Goal: Transaction & Acquisition: Purchase product/service

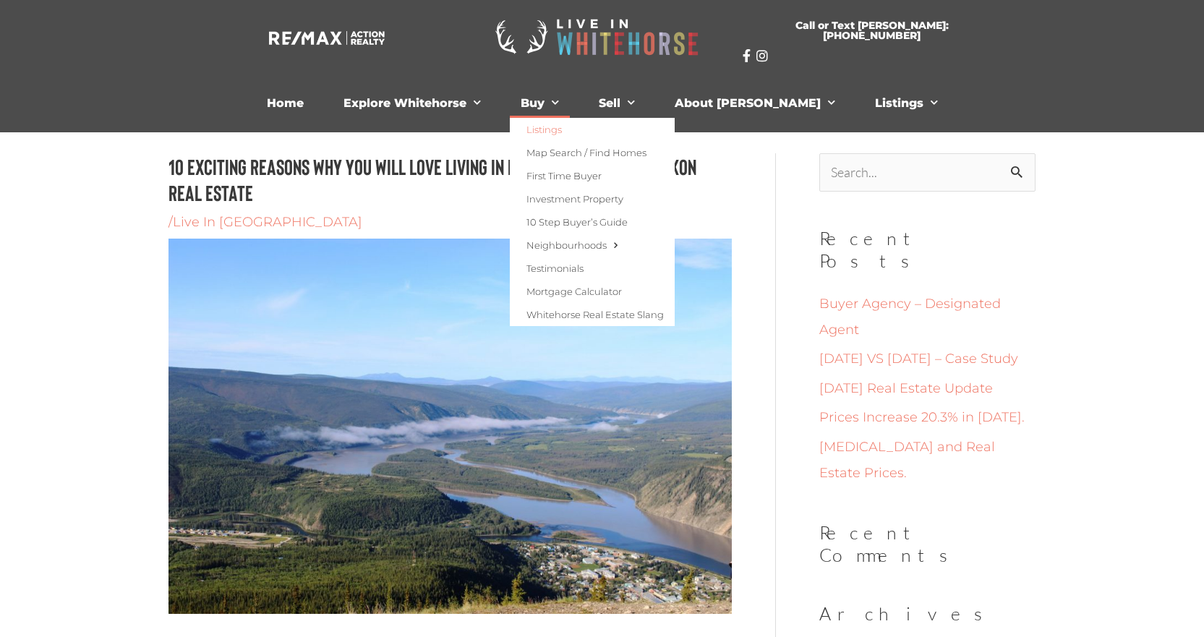
click at [576, 128] on link "Listings" at bounding box center [592, 129] width 165 height 23
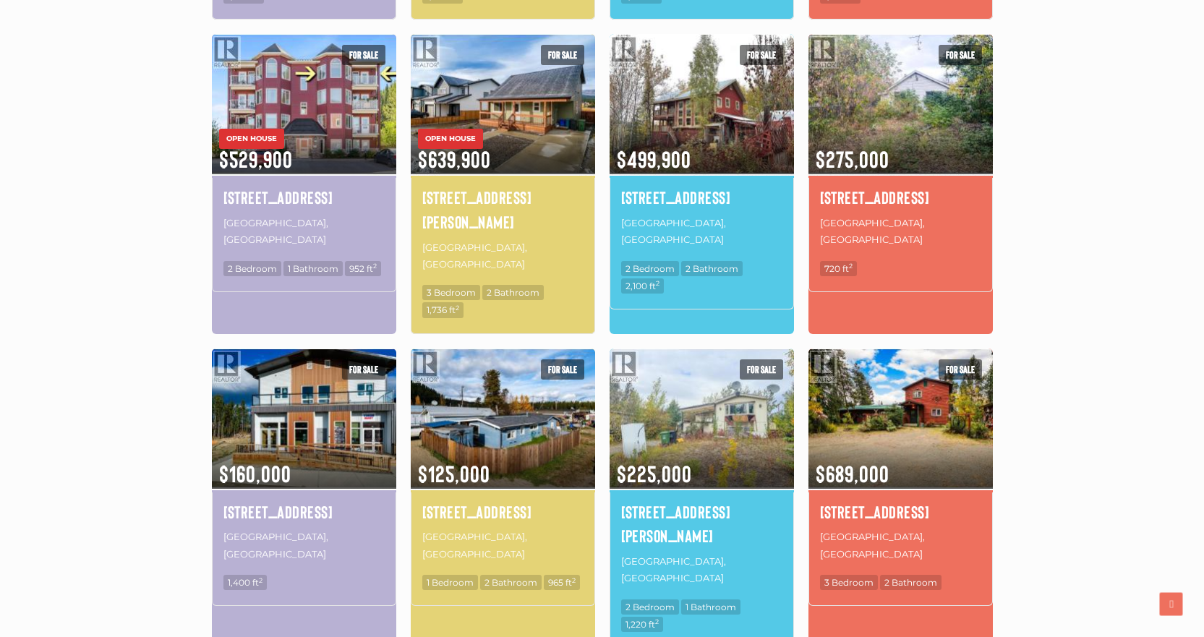
scroll to position [651, 0]
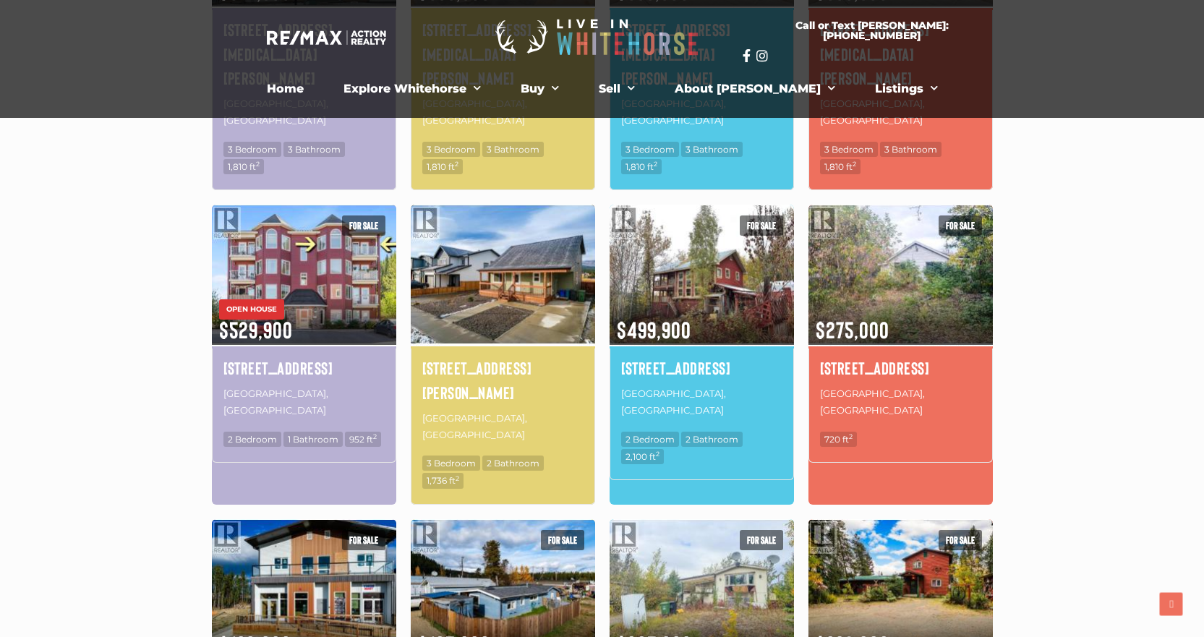
click at [493, 213] on img at bounding box center [503, 275] width 184 height 144
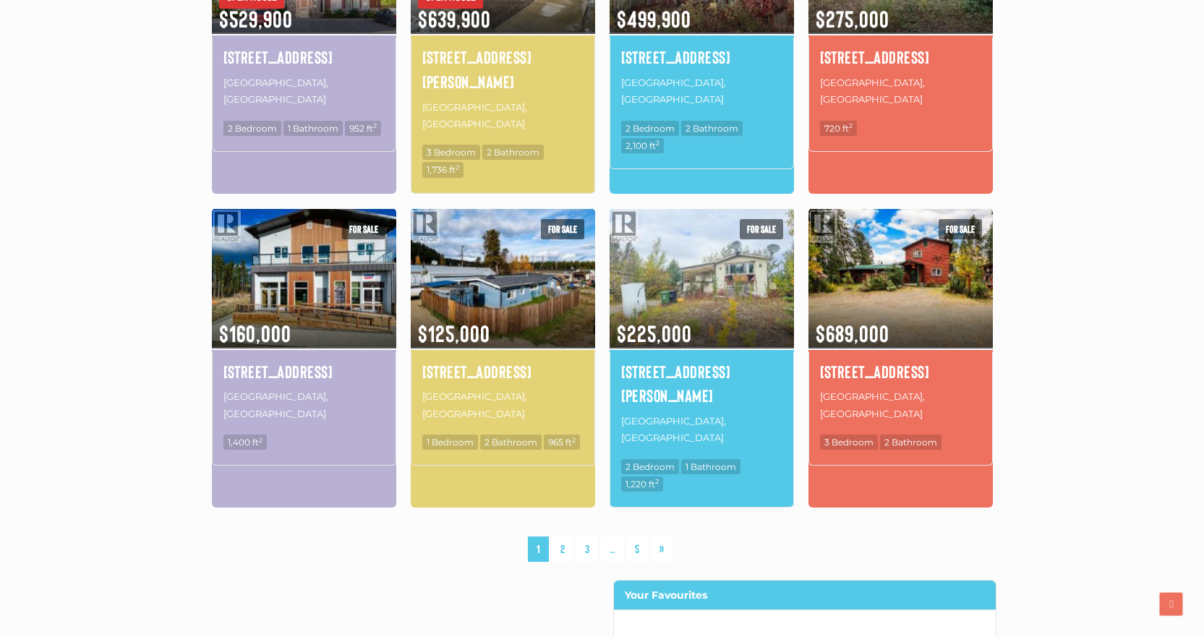
scroll to position [1013, 0]
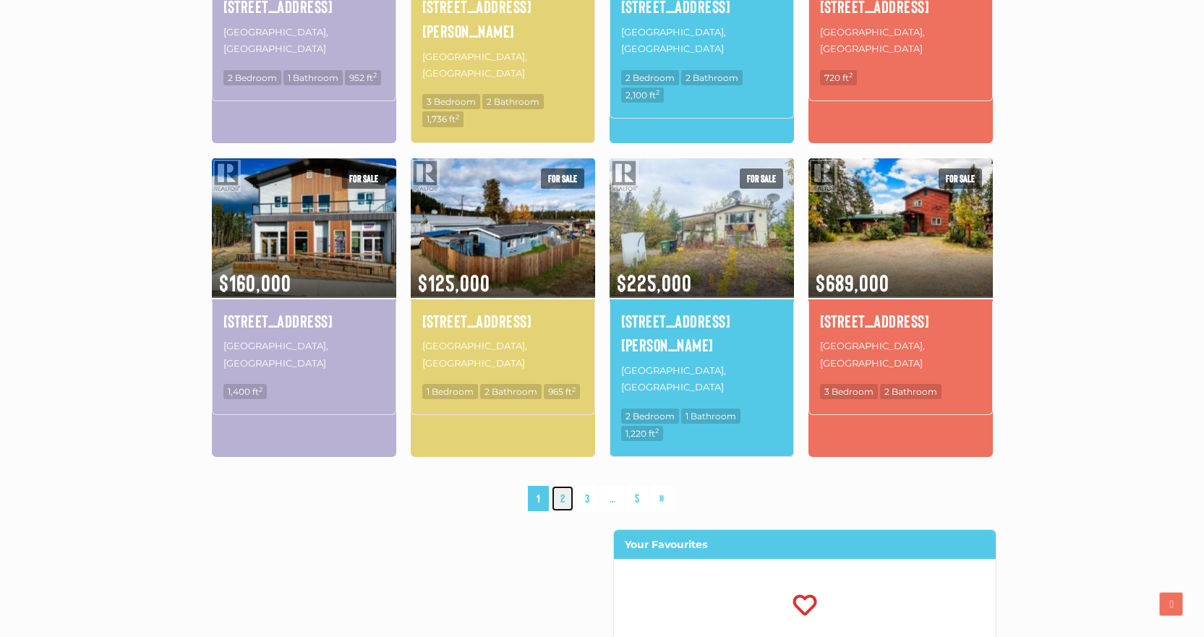
click at [561, 486] on link "2" at bounding box center [563, 498] width 22 height 25
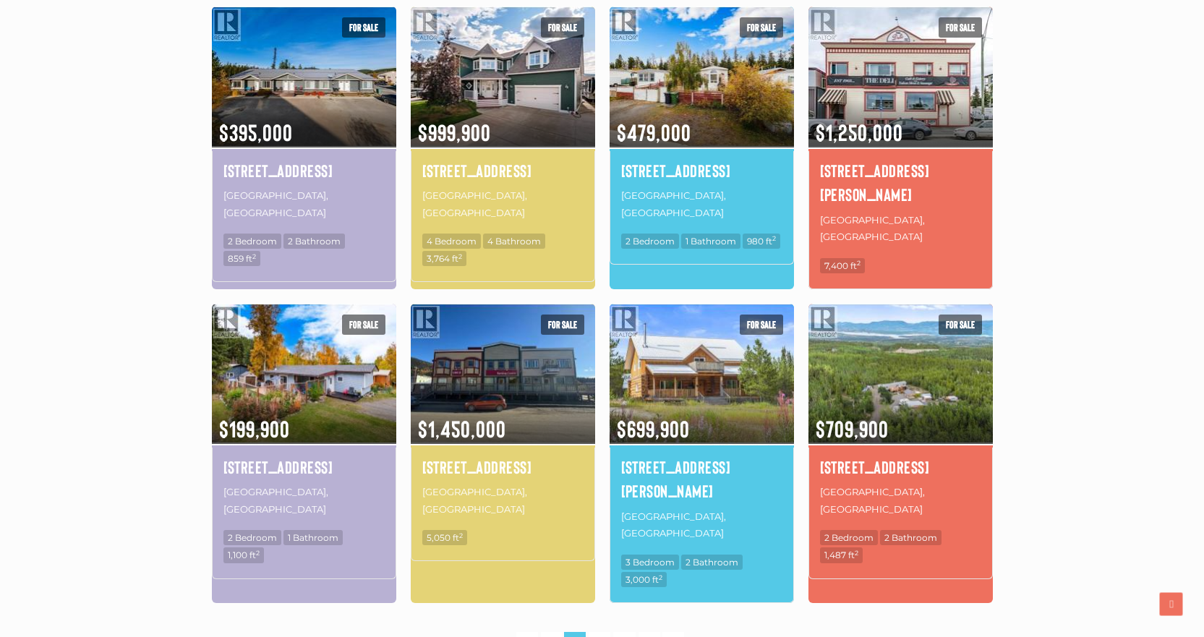
scroll to position [842, 0]
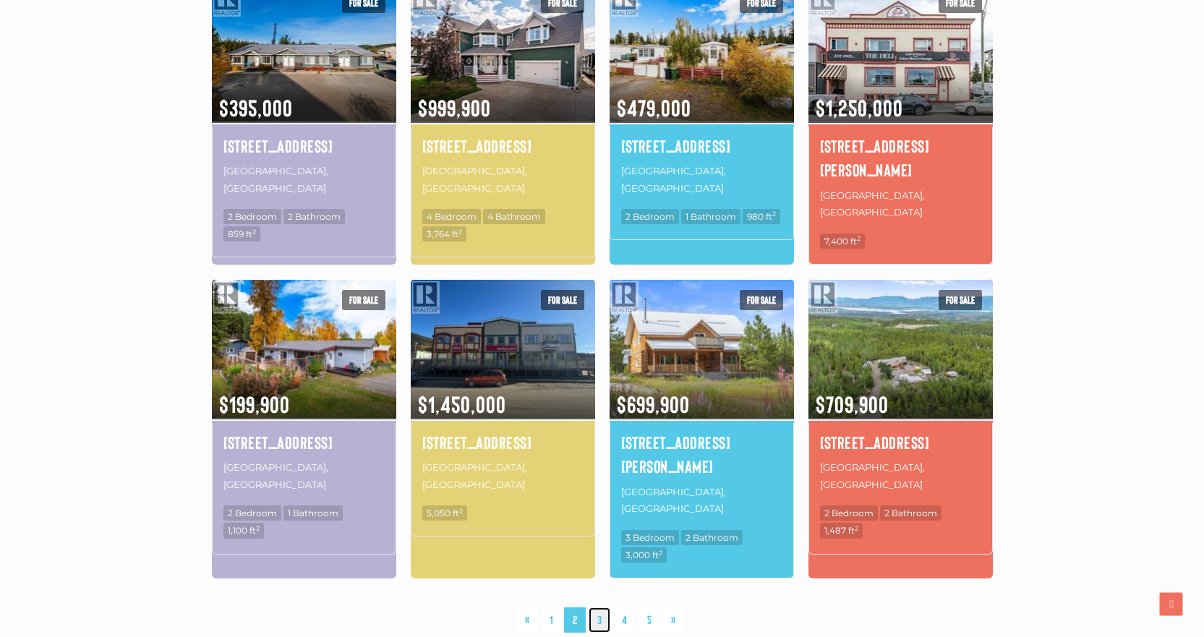
click at [603, 608] on link "3" at bounding box center [600, 620] width 22 height 25
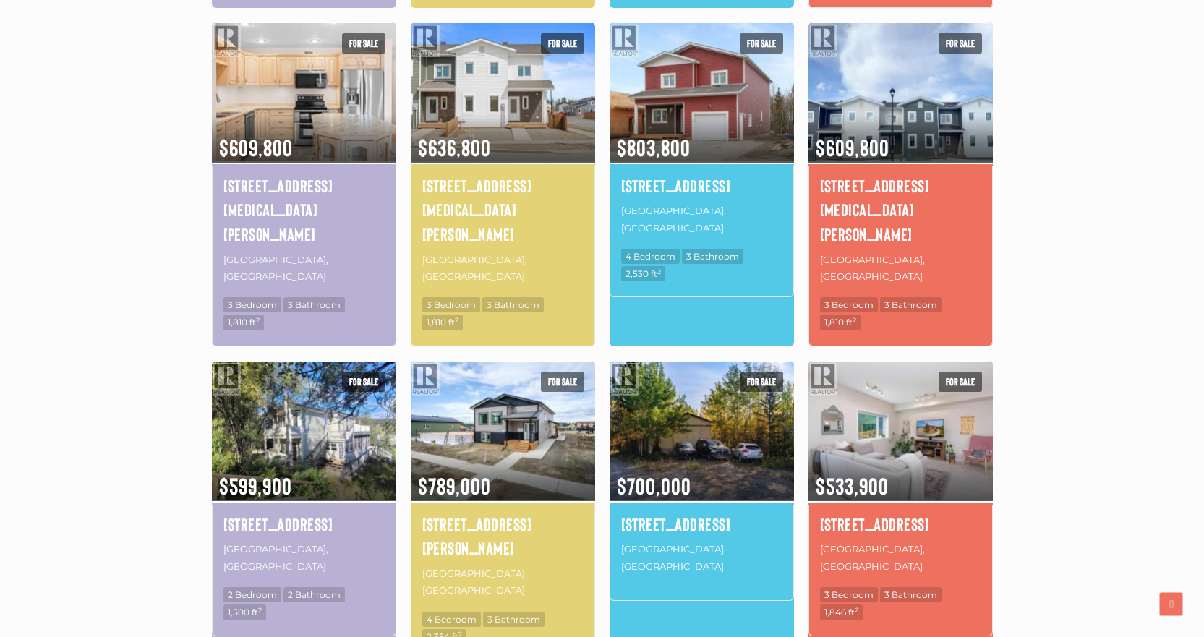
scroll to position [842, 0]
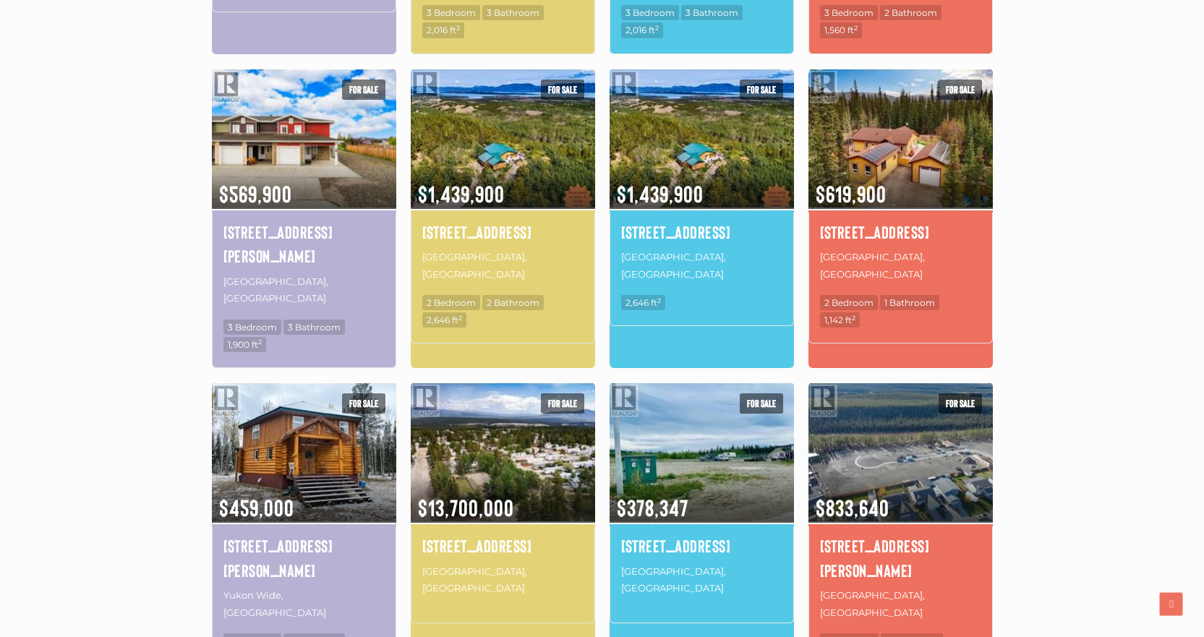
scroll to position [770, 0]
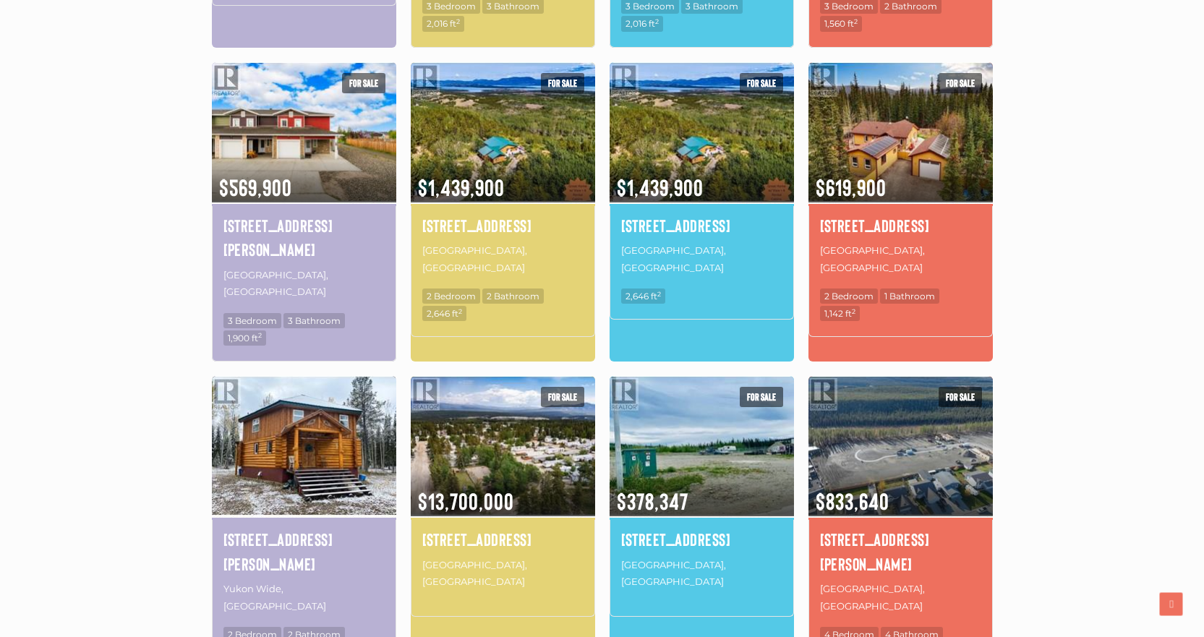
click at [310, 429] on img at bounding box center [304, 446] width 184 height 144
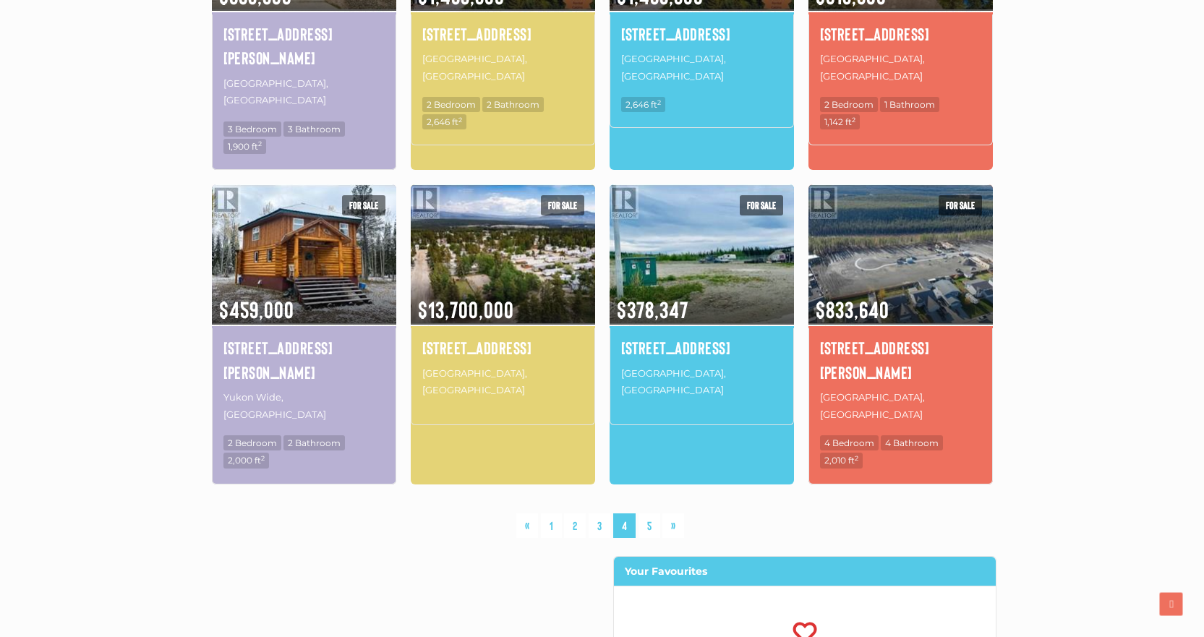
scroll to position [987, 0]
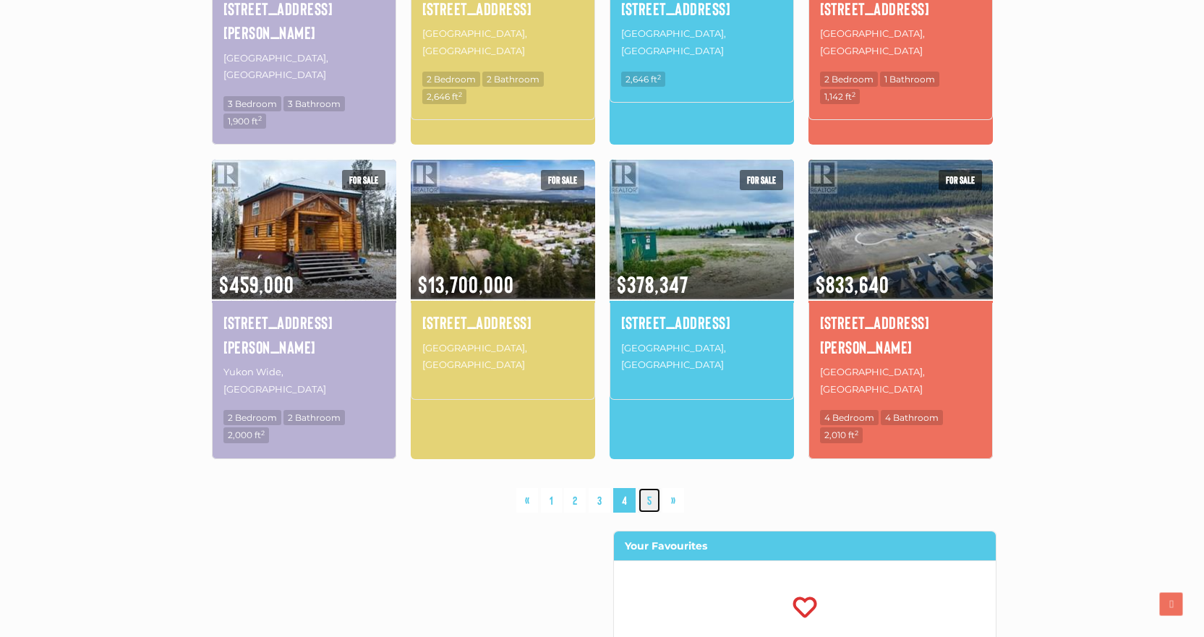
click at [651, 488] on link "5" at bounding box center [650, 500] width 22 height 25
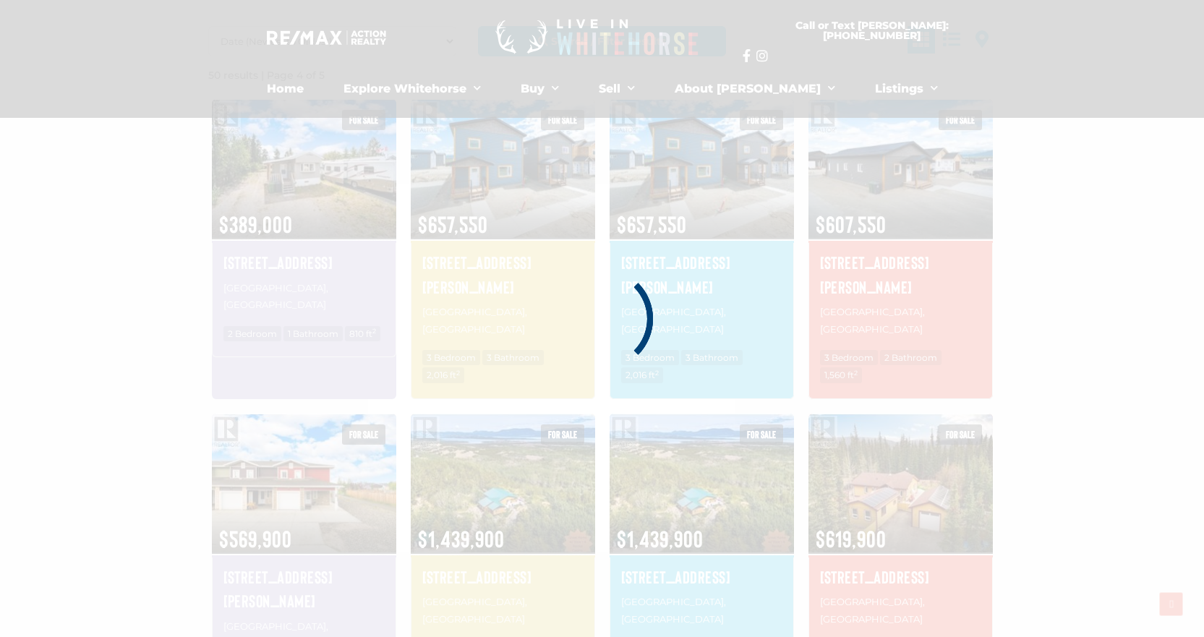
scroll to position [336, 0]
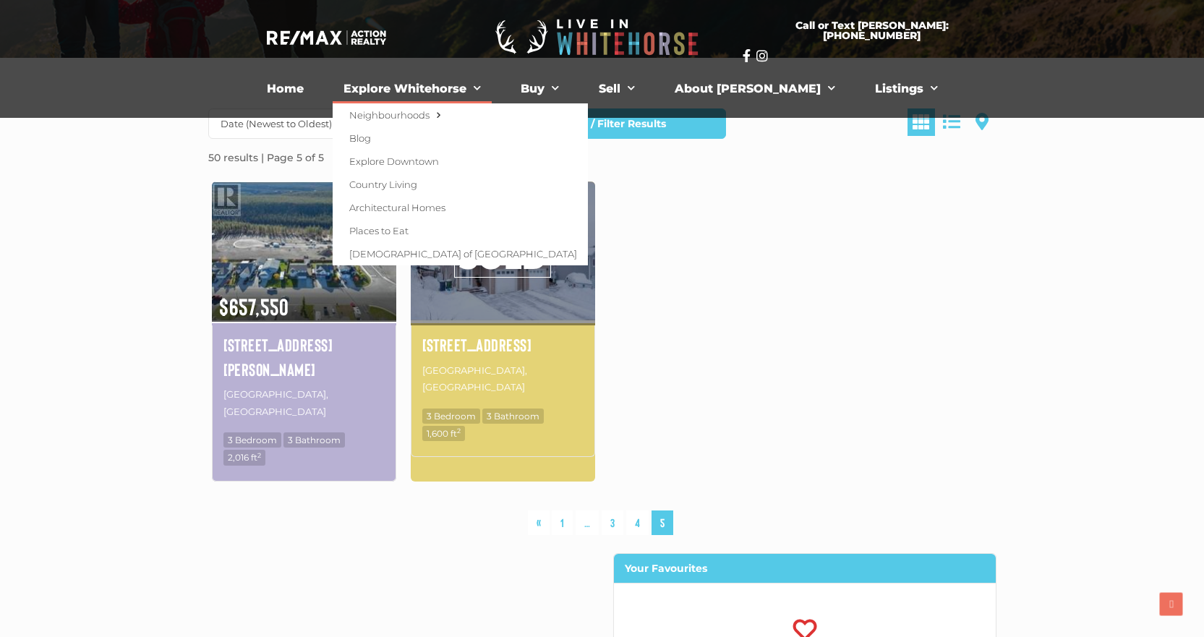
click at [400, 92] on link "Explore Whitehorse" at bounding box center [412, 89] width 159 height 29
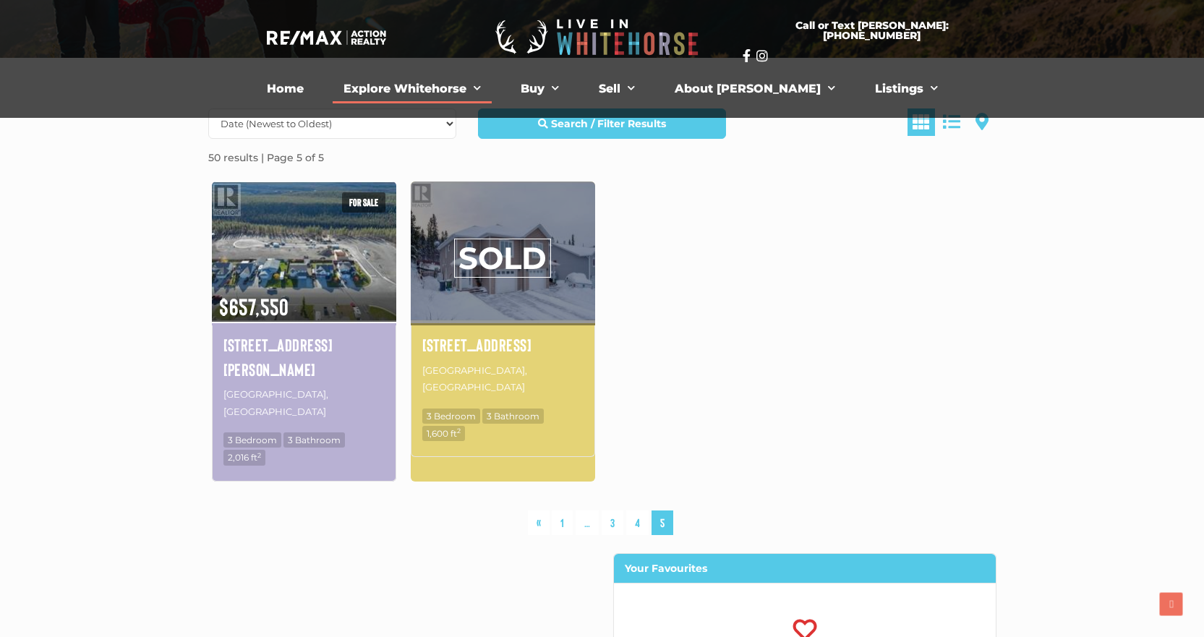
click at [487, 83] on link "Explore Whitehorse" at bounding box center [412, 89] width 159 height 29
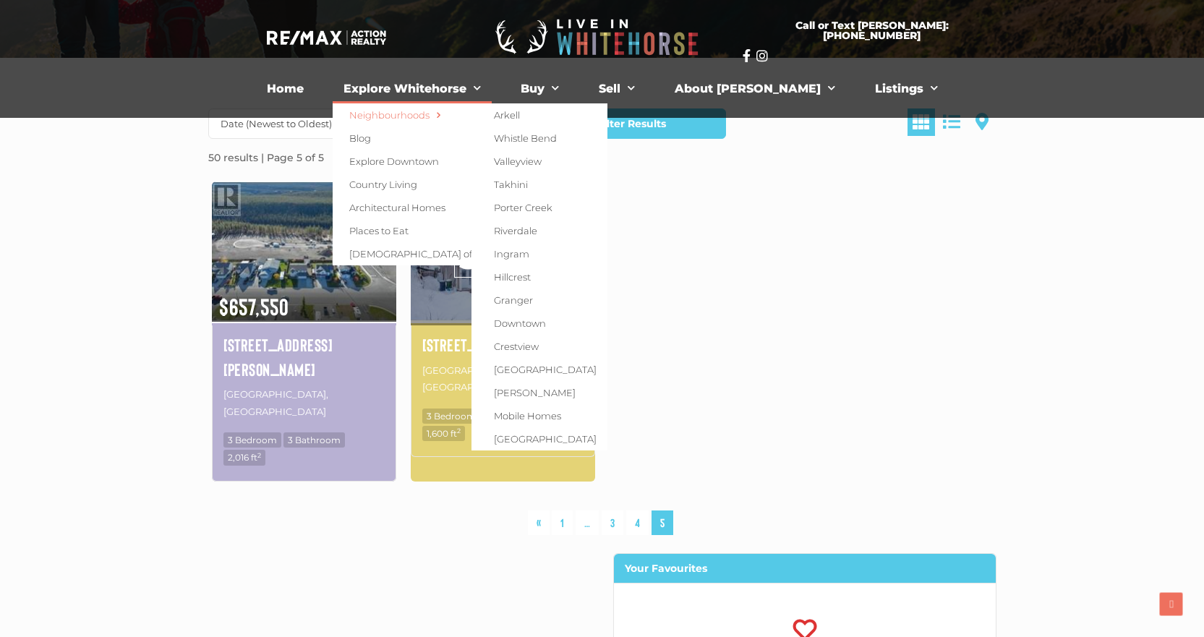
click at [443, 114] on span "Menu" at bounding box center [436, 114] width 13 height 21
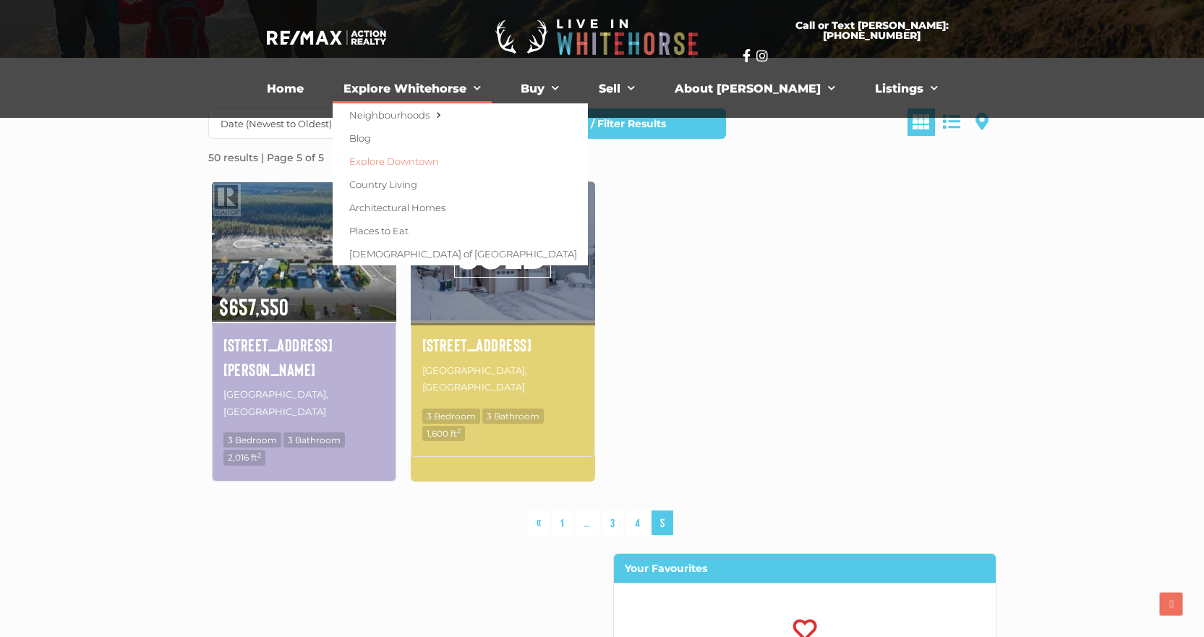
click at [461, 161] on link "Explore Downtown" at bounding box center [460, 161] width 255 height 23
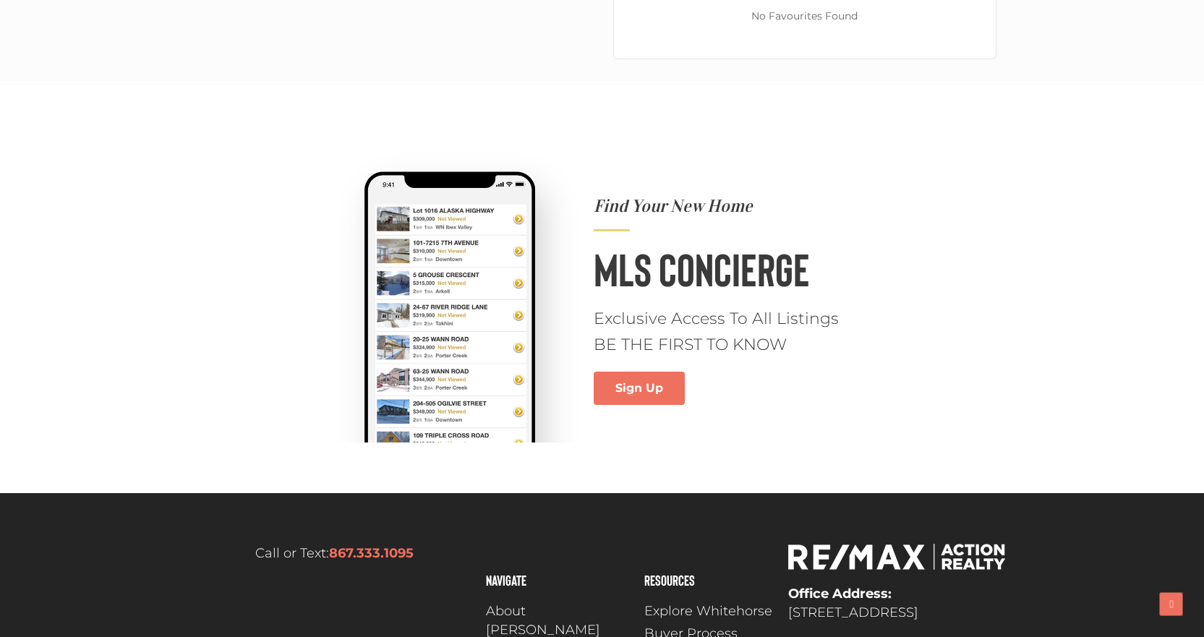
scroll to position [842, 0]
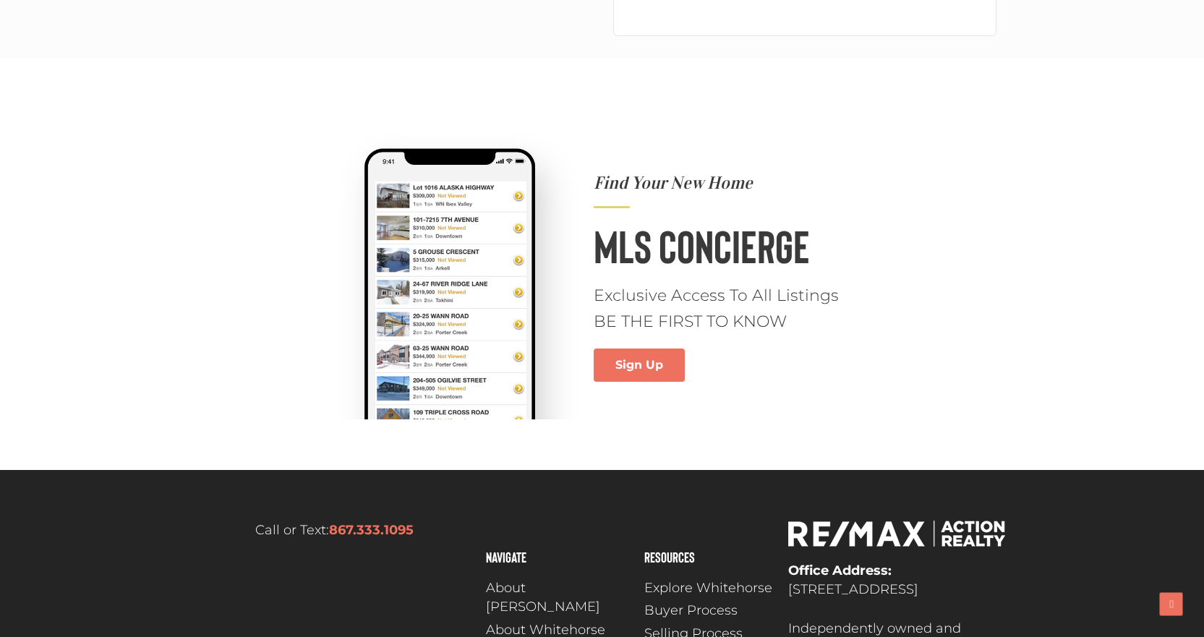
scroll to position [1013, 0]
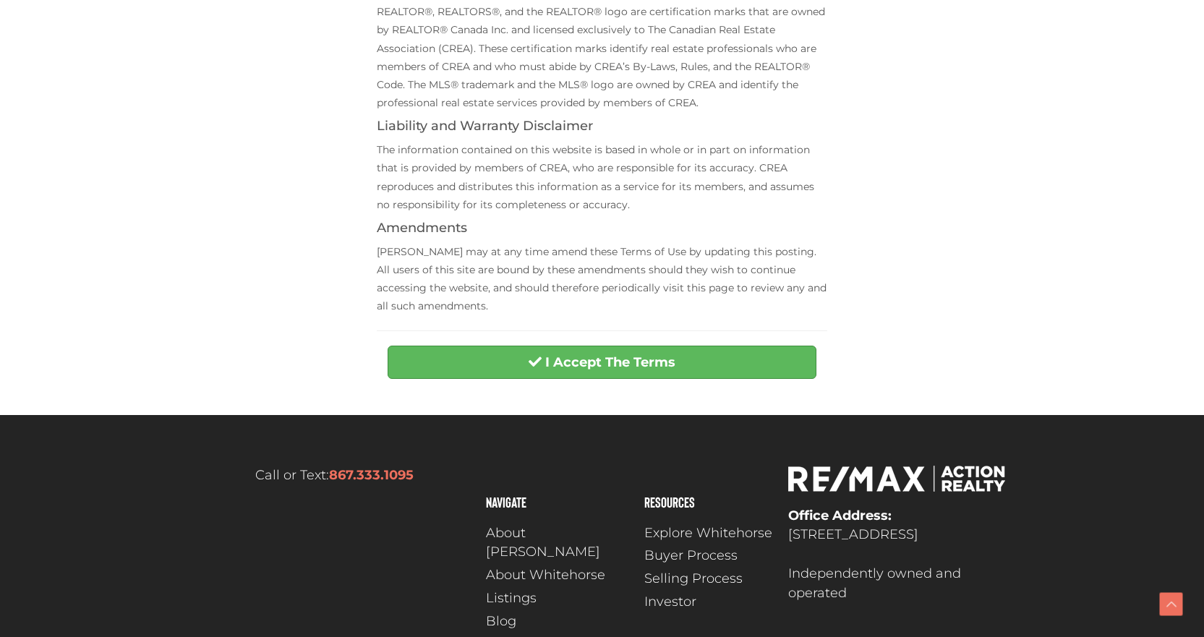
scroll to position [506, 0]
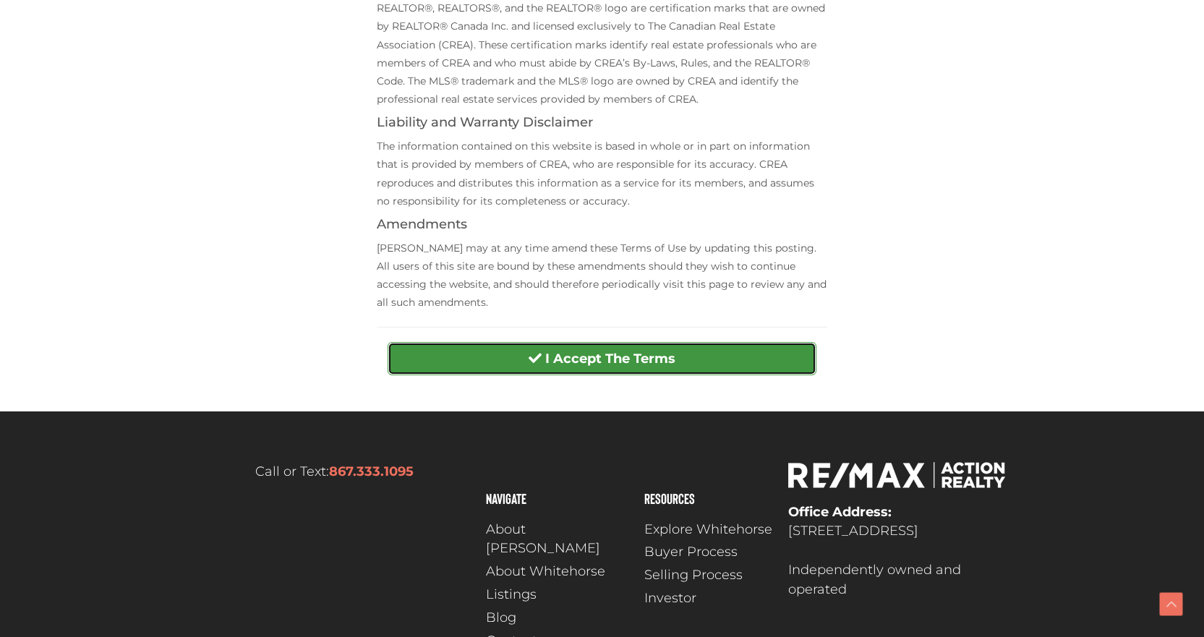
click at [652, 364] on strong "I Accept The Terms" at bounding box center [610, 359] width 130 height 16
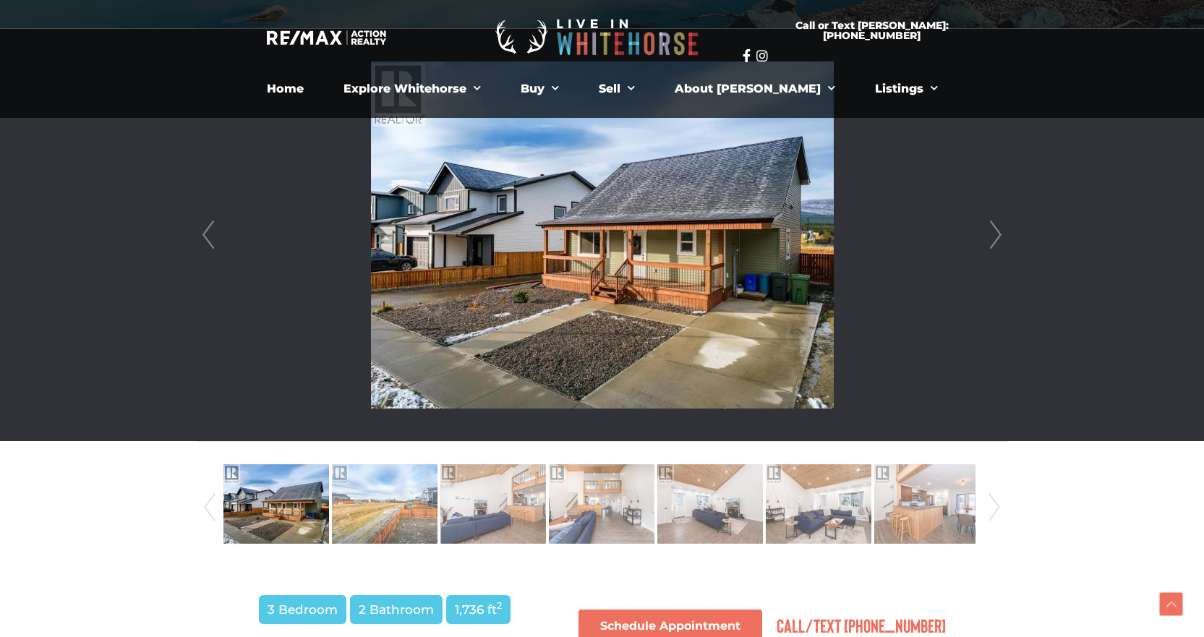
scroll to position [362, 0]
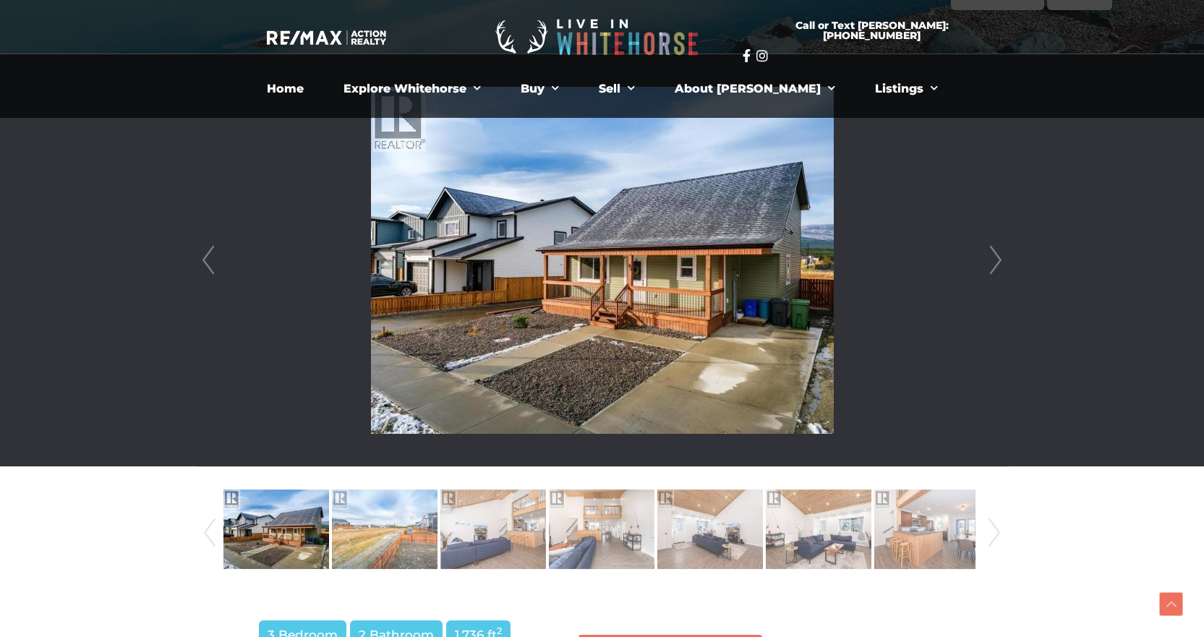
click at [1004, 254] on link "Next" at bounding box center [996, 260] width 22 height 412
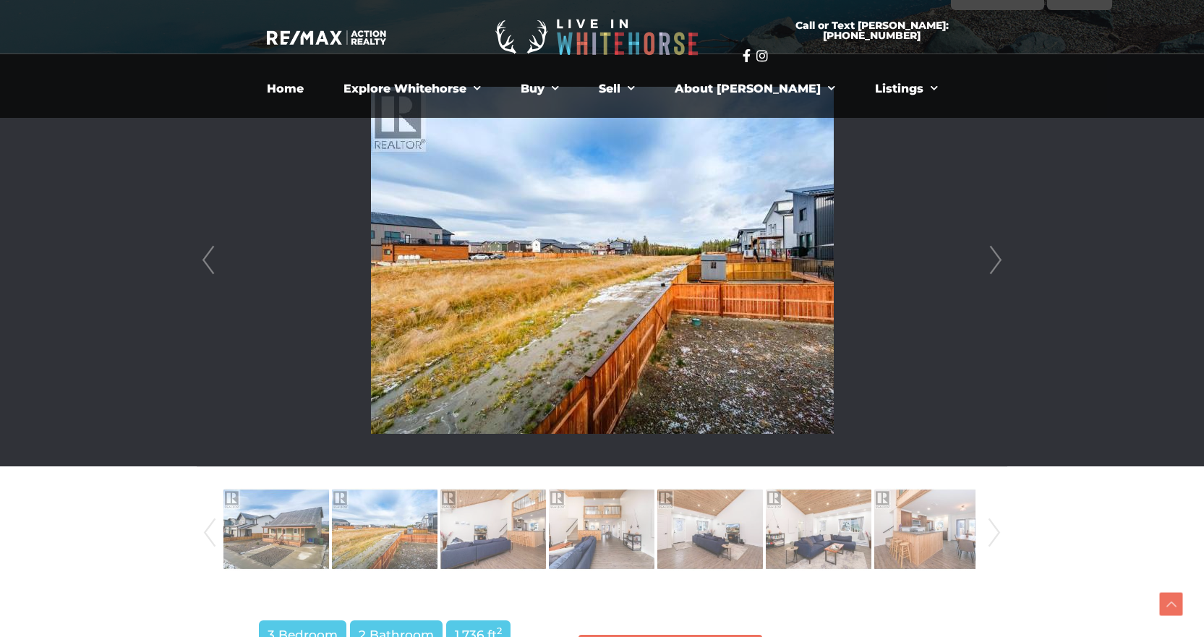
click at [1004, 254] on link "Next" at bounding box center [996, 260] width 22 height 412
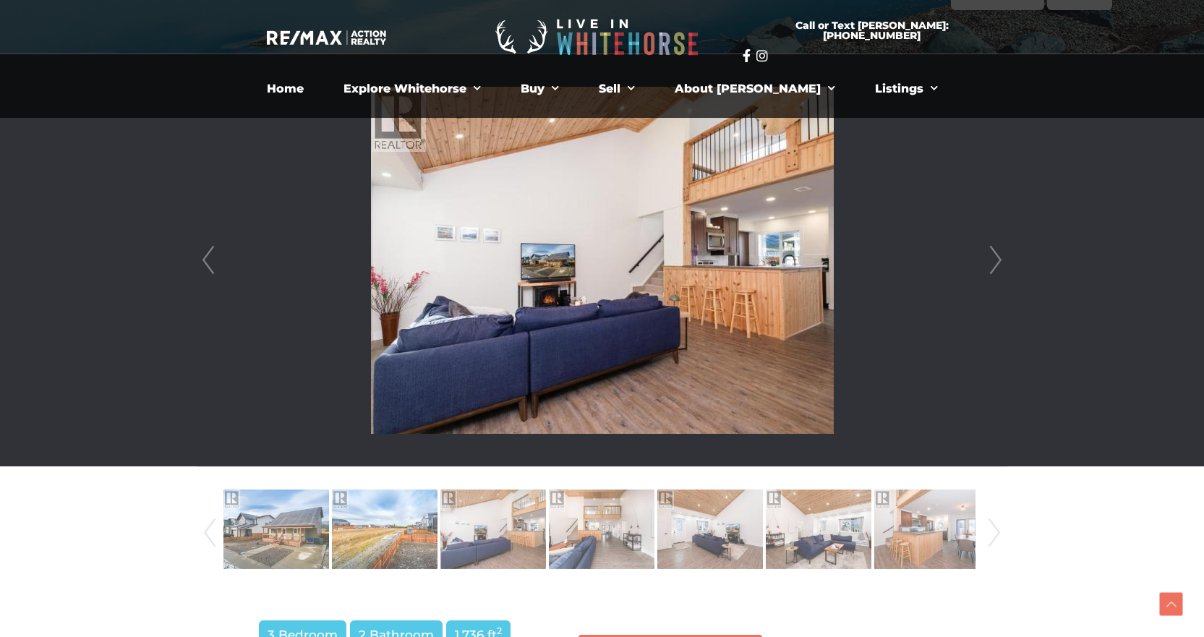
click at [1004, 254] on link "Next" at bounding box center [996, 260] width 22 height 412
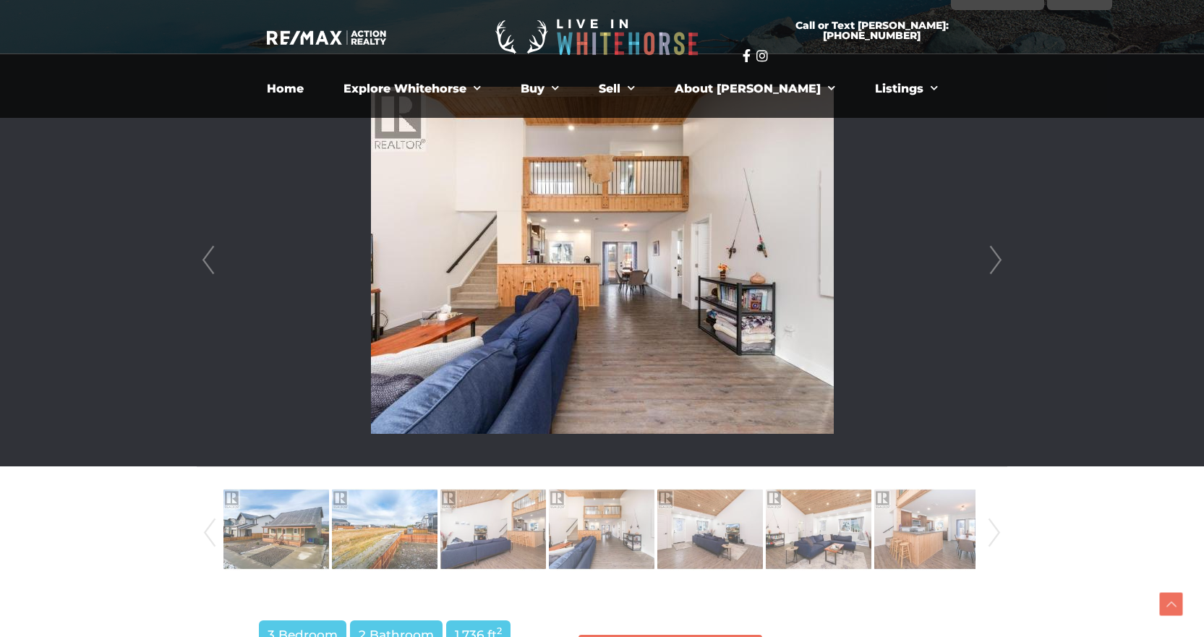
click at [1004, 254] on link "Next" at bounding box center [996, 260] width 22 height 412
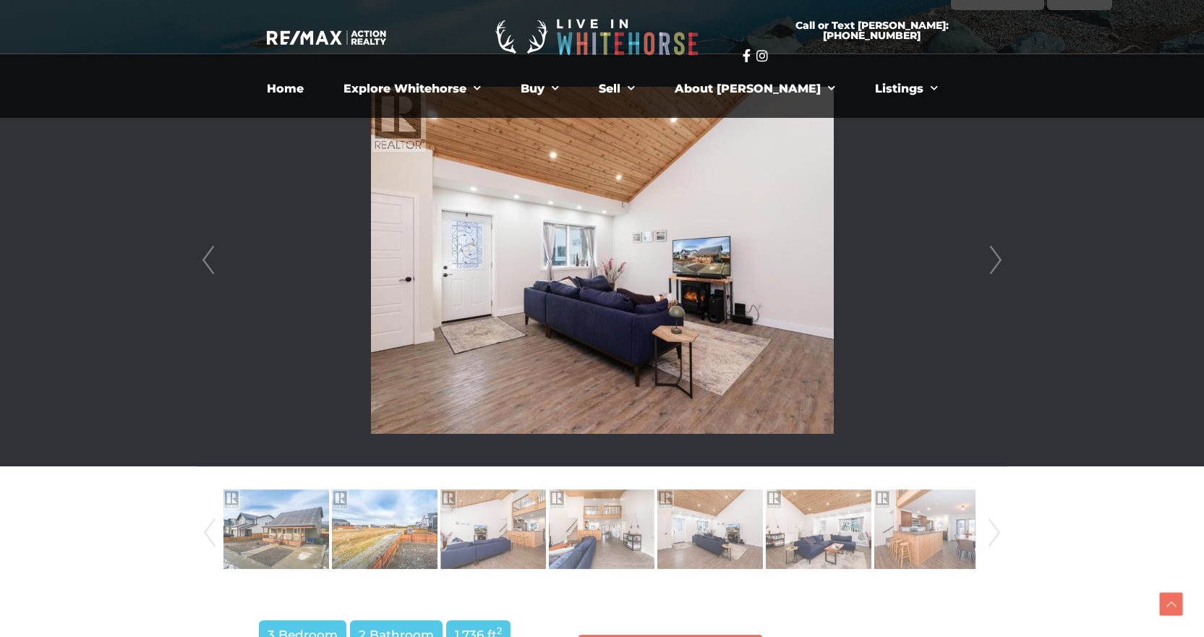
click at [1004, 254] on link "Next" at bounding box center [996, 260] width 22 height 412
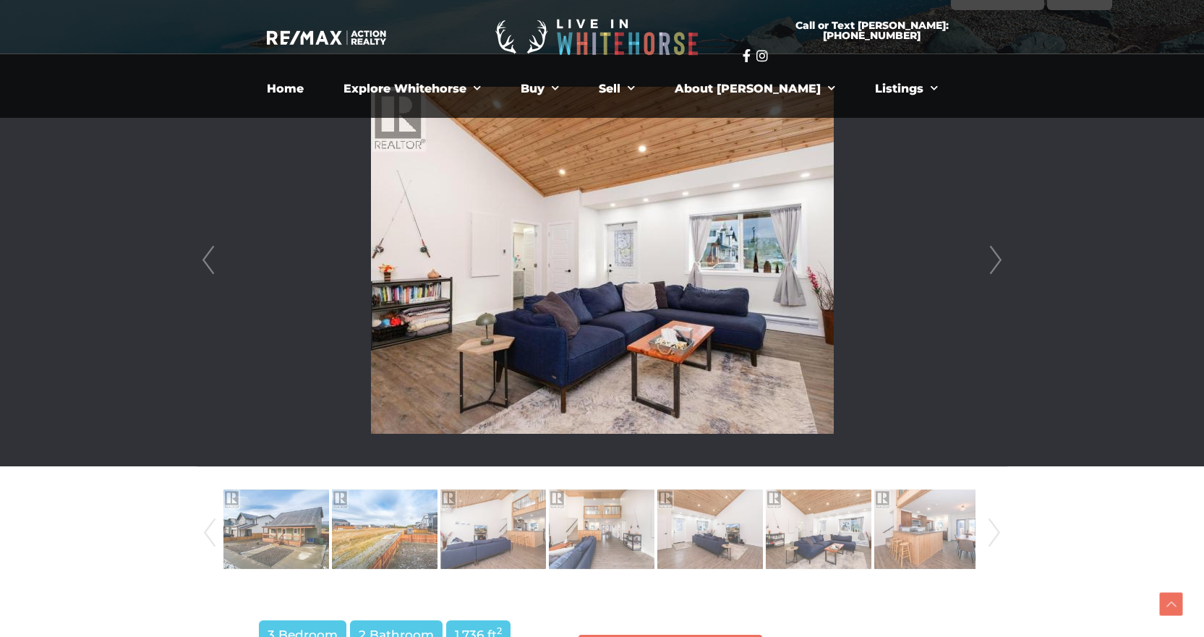
click at [1004, 254] on link "Next" at bounding box center [996, 260] width 22 height 412
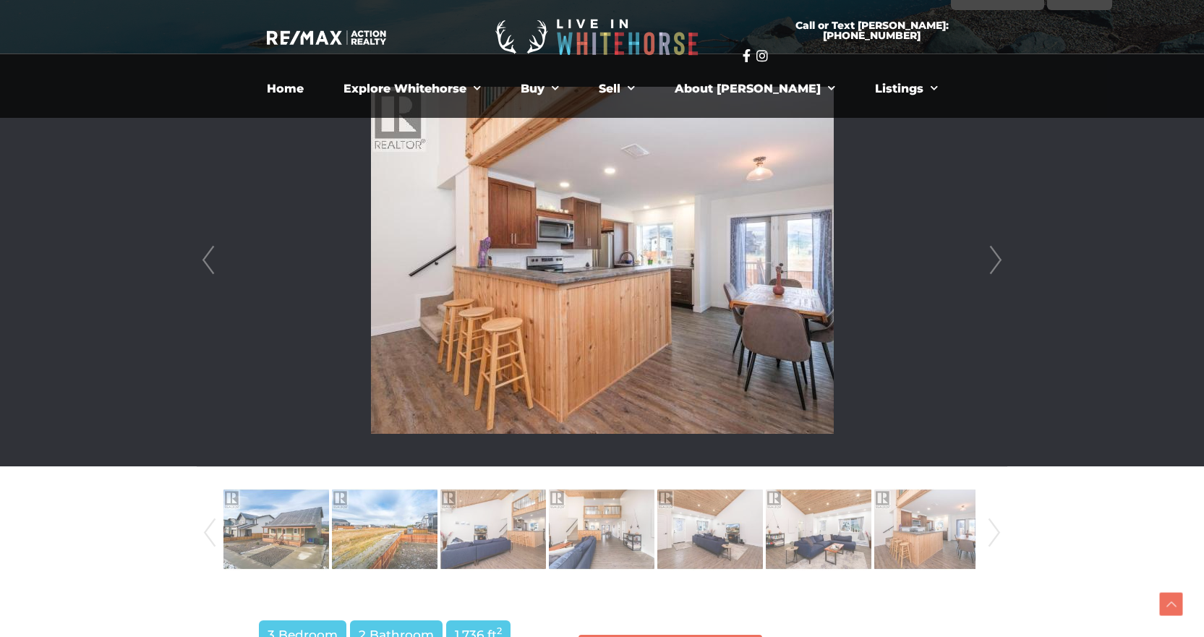
click at [1004, 254] on link "Next" at bounding box center [996, 260] width 22 height 412
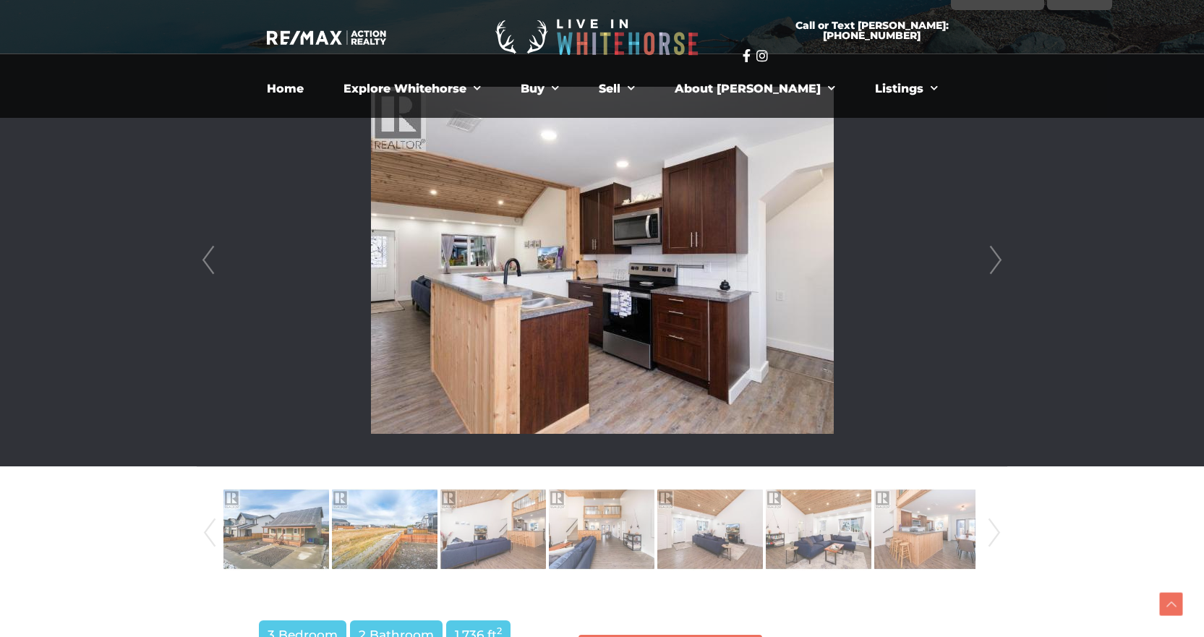
click at [1004, 254] on link "Next" at bounding box center [996, 260] width 22 height 412
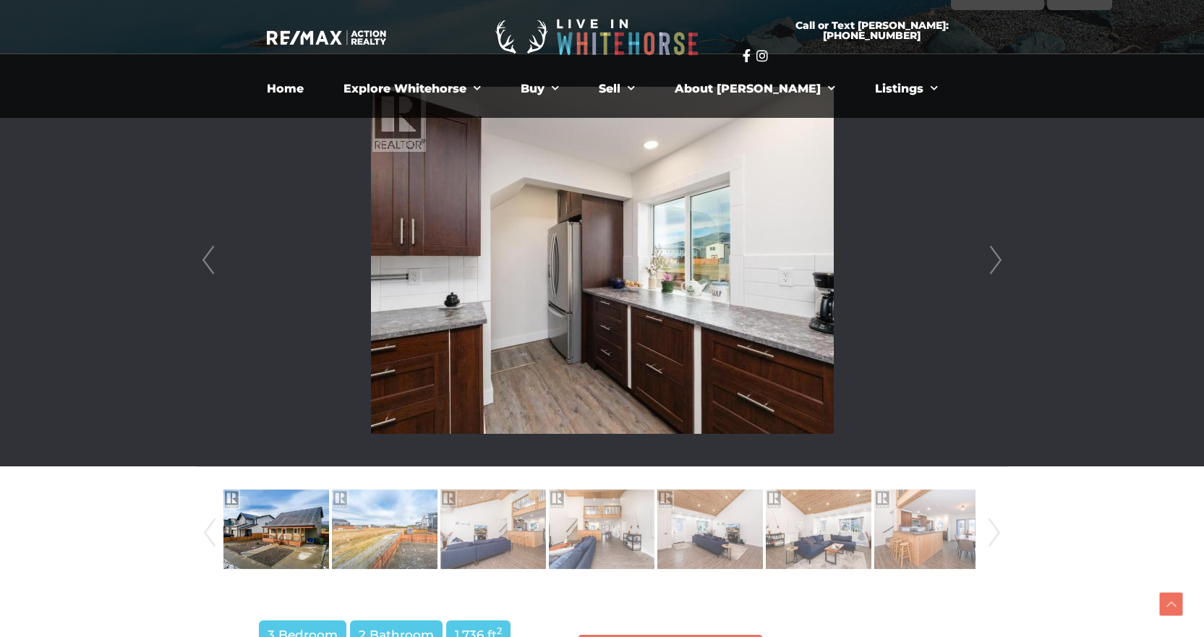
click at [1004, 254] on link "Next" at bounding box center [996, 260] width 22 height 412
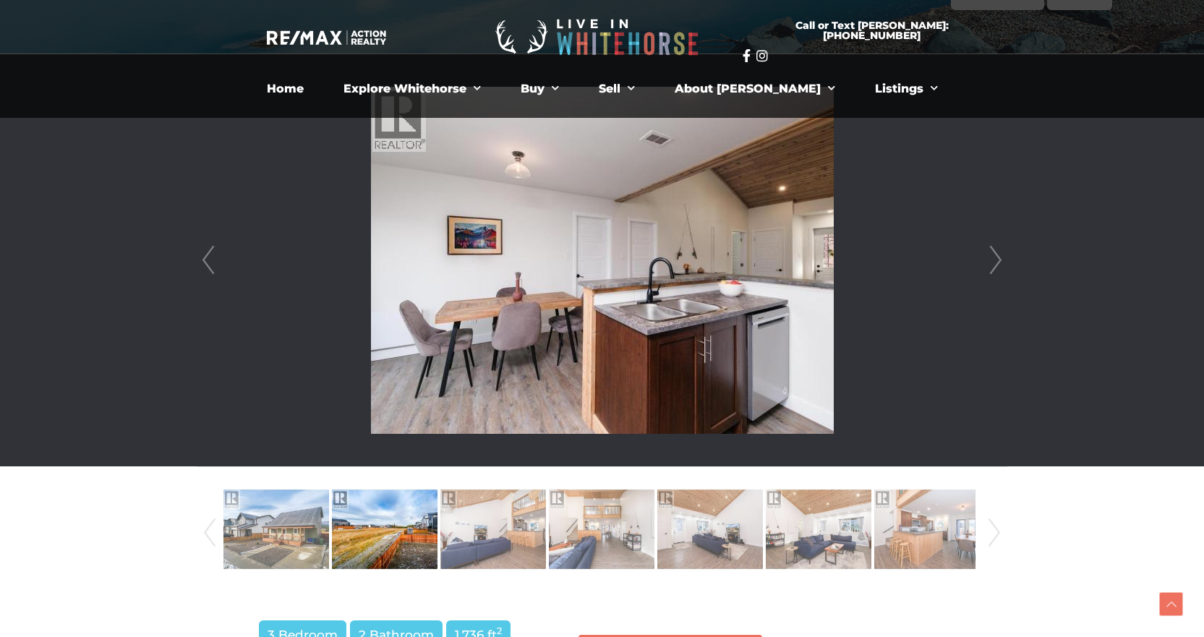
click at [1004, 254] on link "Next" at bounding box center [996, 260] width 22 height 412
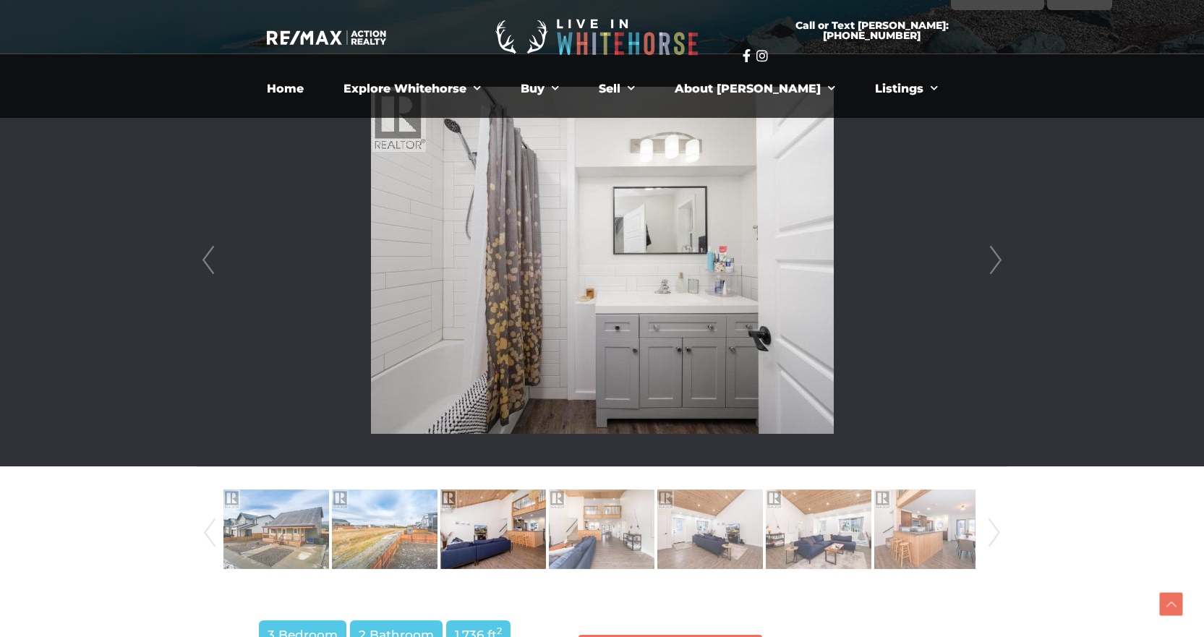
click at [1004, 254] on link "Next" at bounding box center [996, 260] width 22 height 412
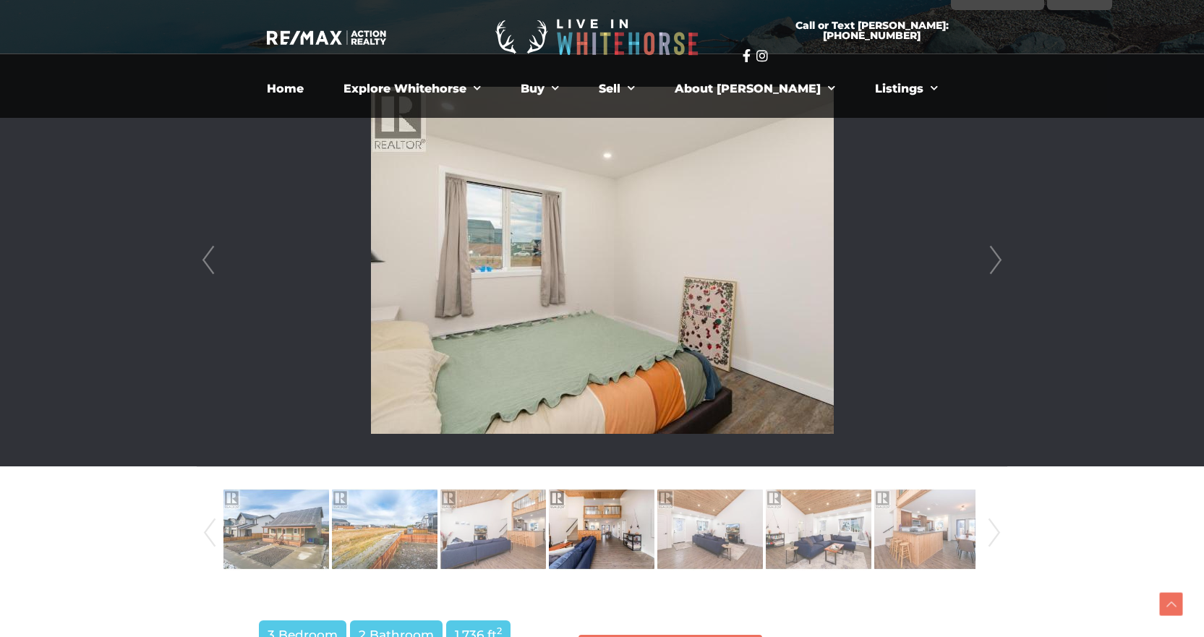
click at [1004, 254] on link "Next" at bounding box center [996, 260] width 22 height 412
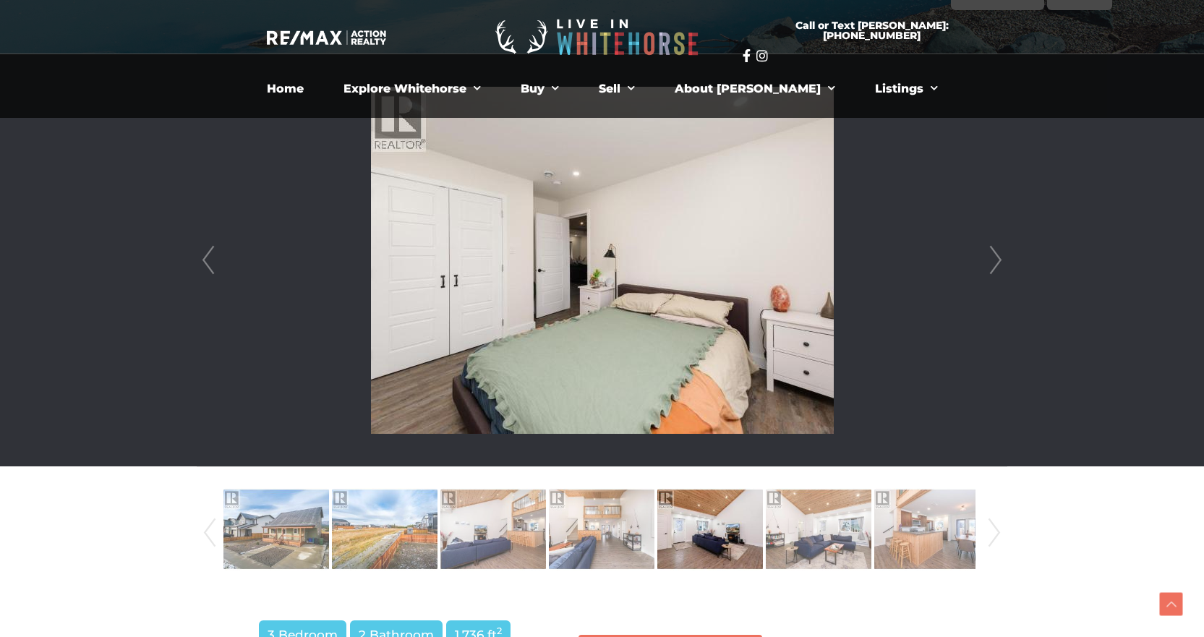
click at [1004, 254] on link "Next" at bounding box center [996, 260] width 22 height 412
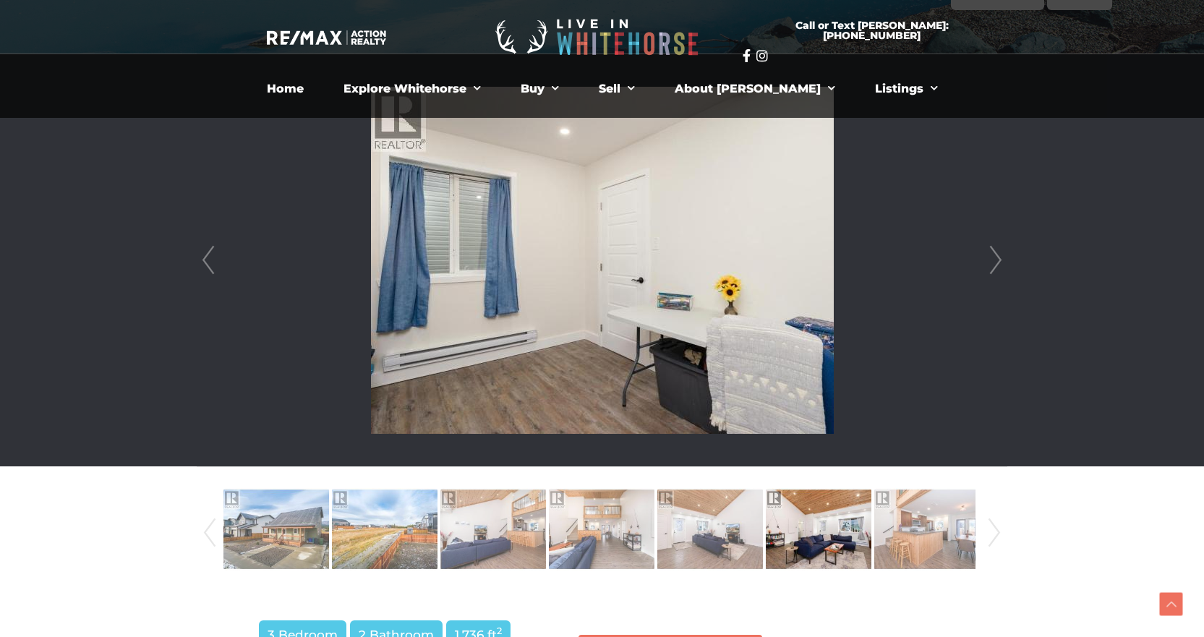
click at [1004, 254] on link "Next" at bounding box center [996, 260] width 22 height 412
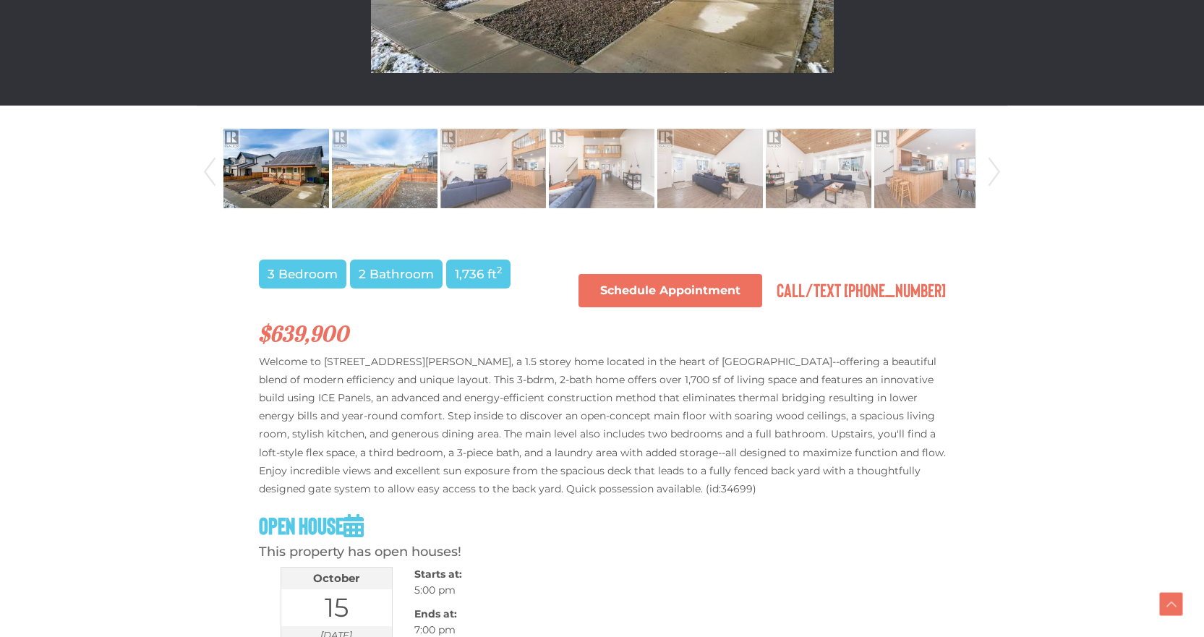
scroll to position [723, 0]
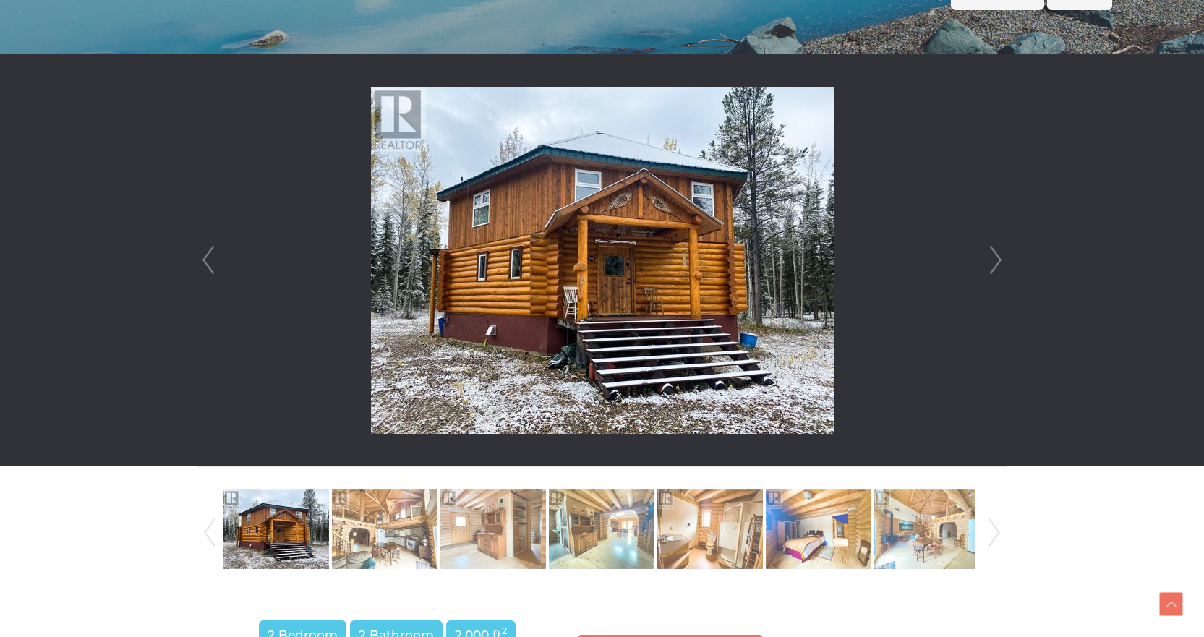
scroll to position [434, 0]
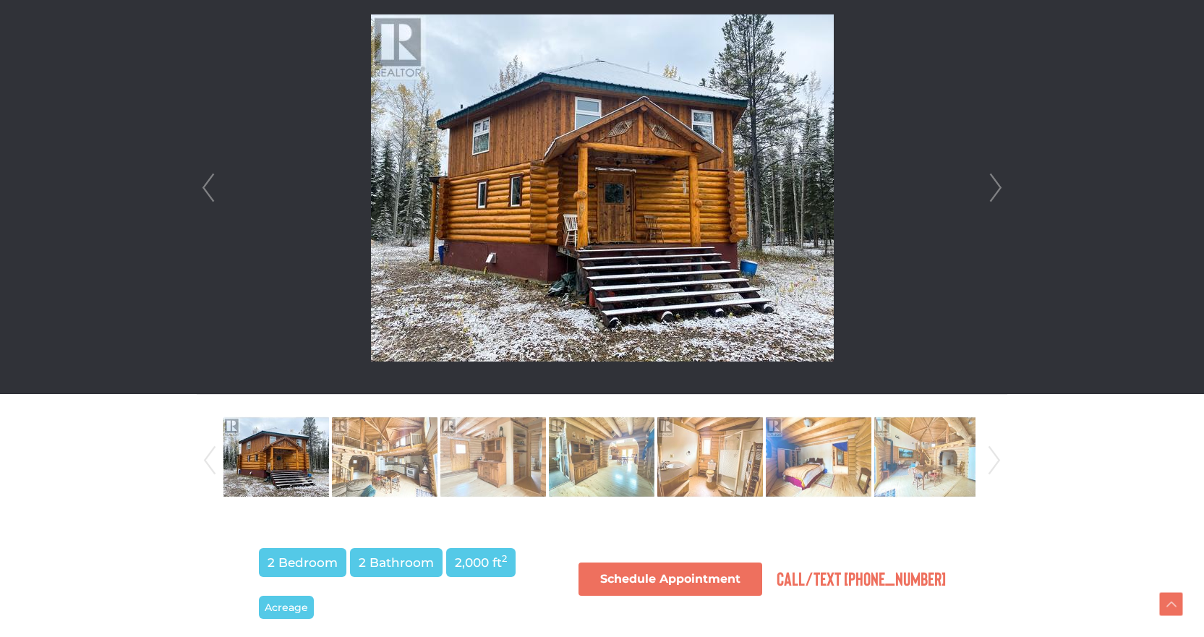
click at [1002, 179] on link "Next" at bounding box center [996, 188] width 22 height 412
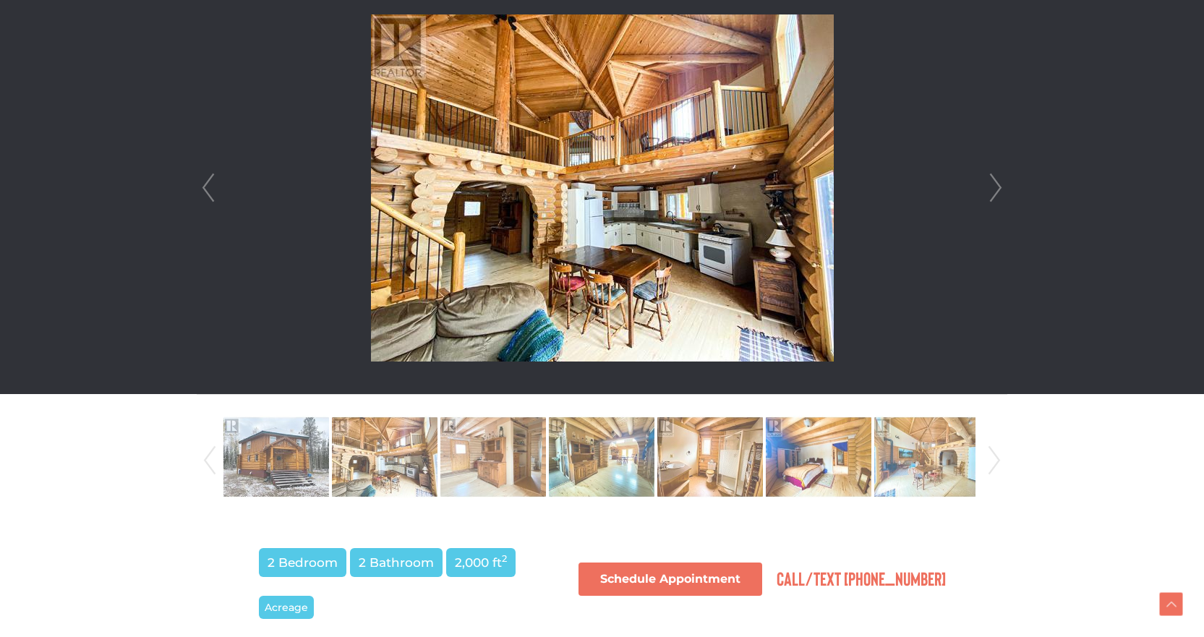
click at [1002, 179] on link "Next" at bounding box center [996, 188] width 22 height 412
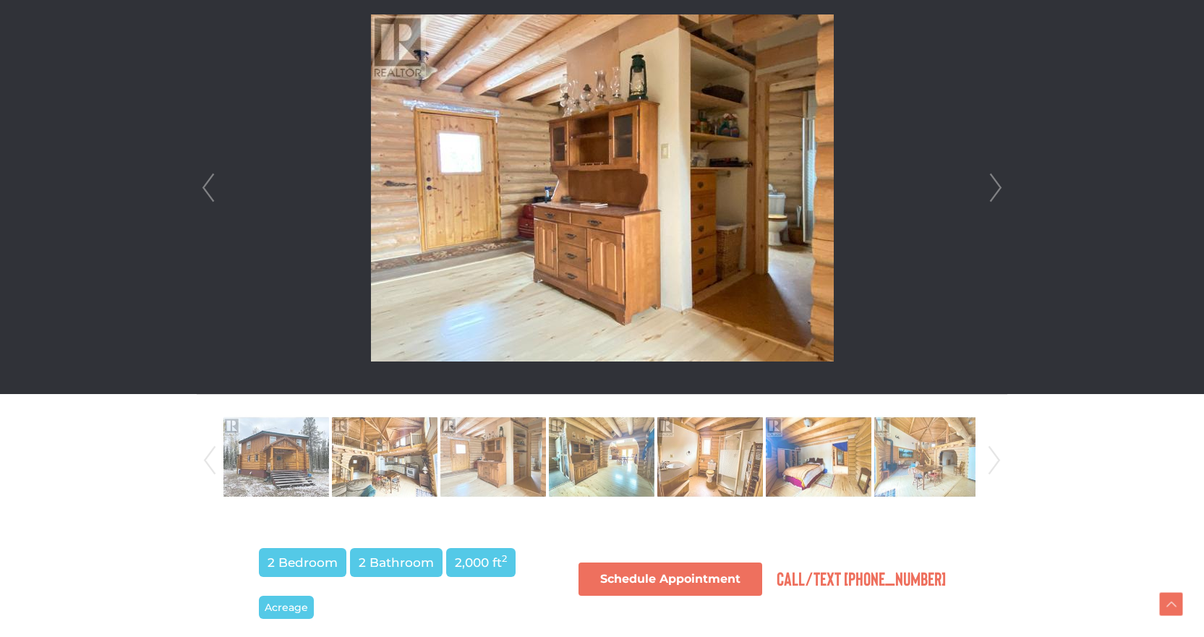
click at [1002, 179] on link "Next" at bounding box center [996, 188] width 22 height 412
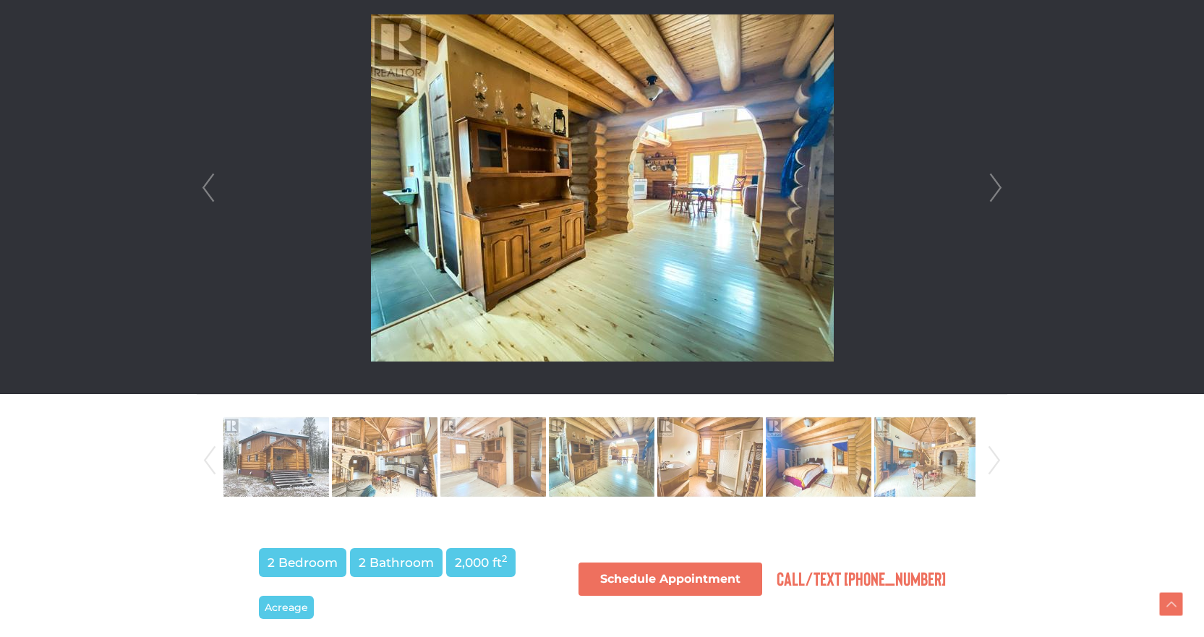
click at [1002, 179] on link "Next" at bounding box center [996, 188] width 22 height 412
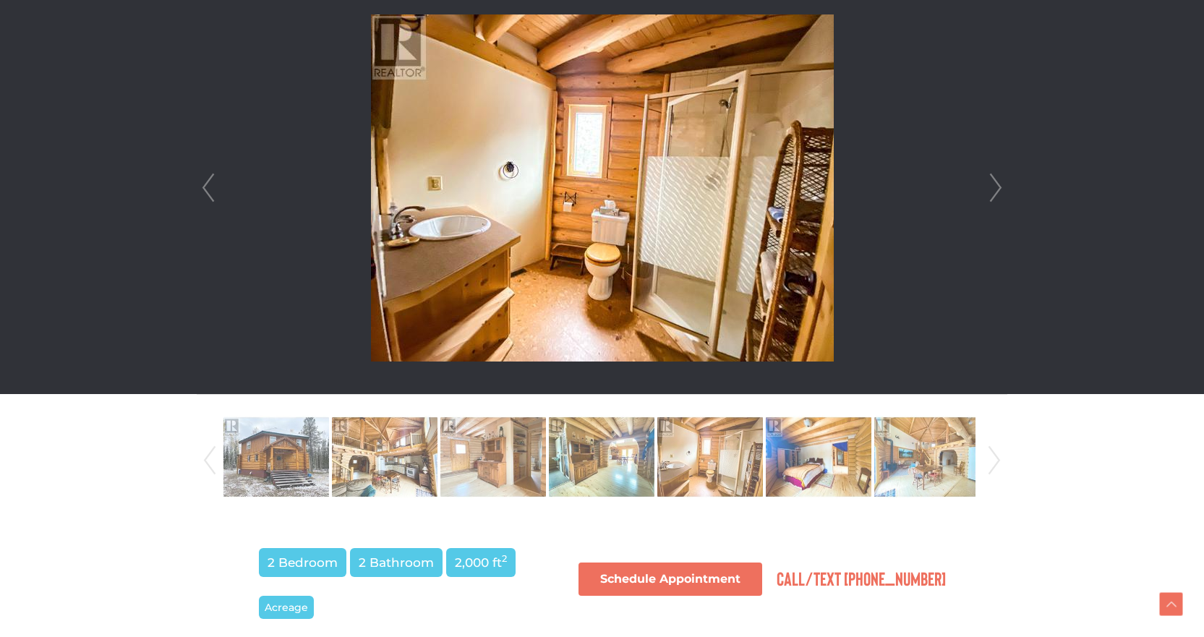
click at [1002, 179] on link "Next" at bounding box center [996, 188] width 22 height 412
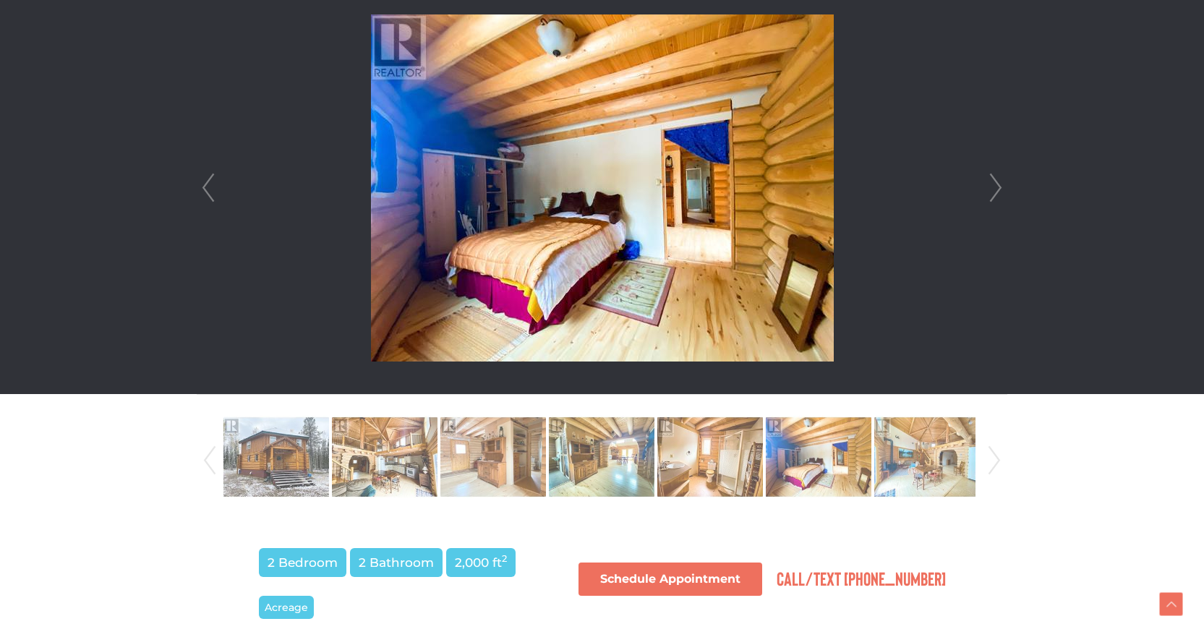
click at [1002, 179] on link "Next" at bounding box center [996, 188] width 22 height 412
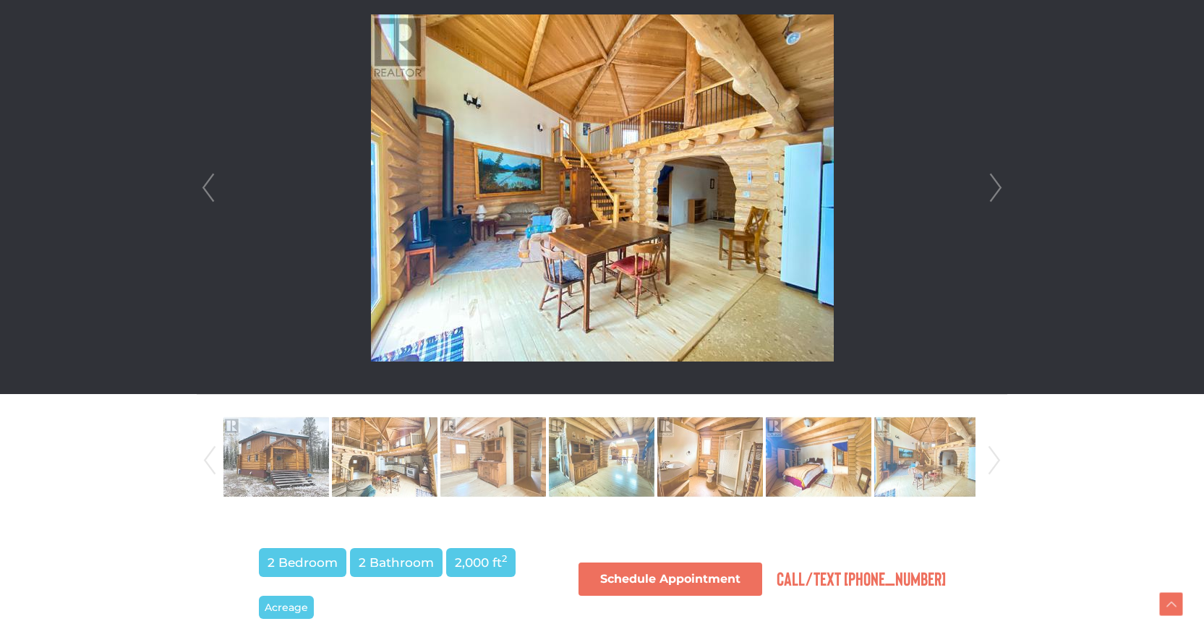
click at [1002, 179] on link "Next" at bounding box center [996, 188] width 22 height 412
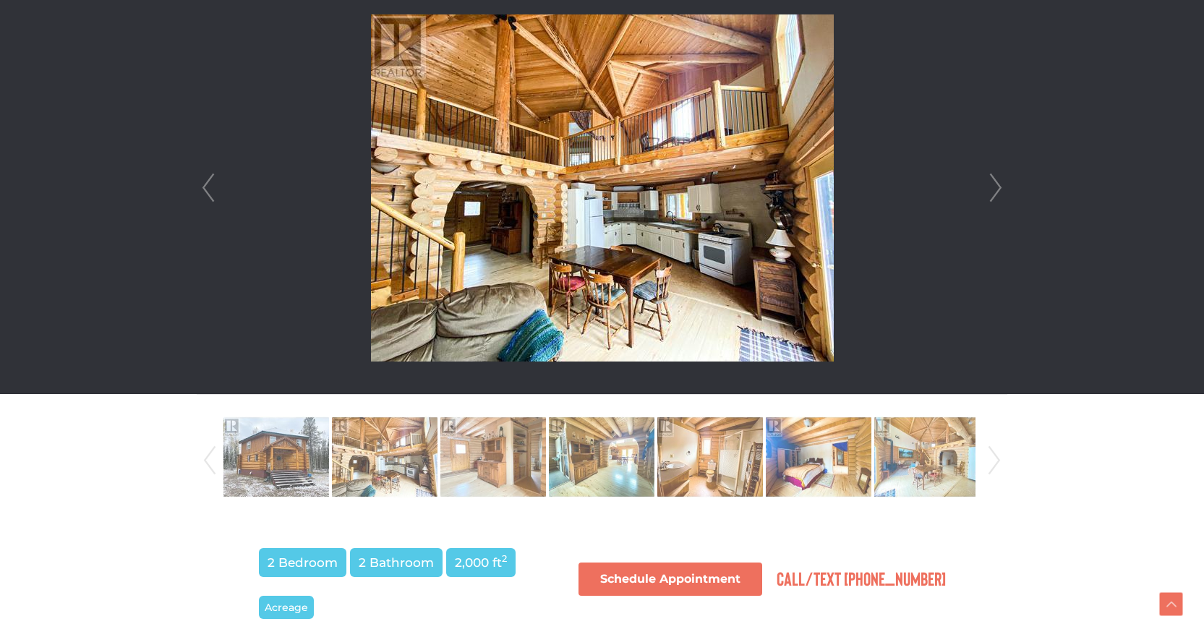
click at [1002, 179] on link "Next" at bounding box center [996, 188] width 22 height 412
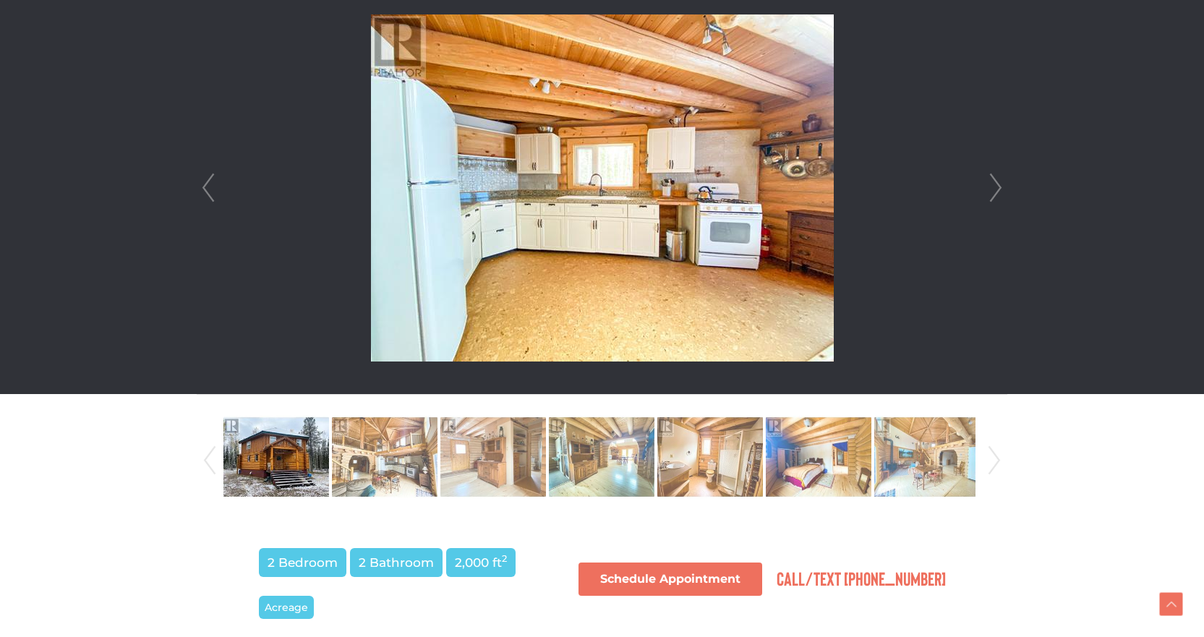
click at [1002, 179] on link "Next" at bounding box center [996, 188] width 22 height 412
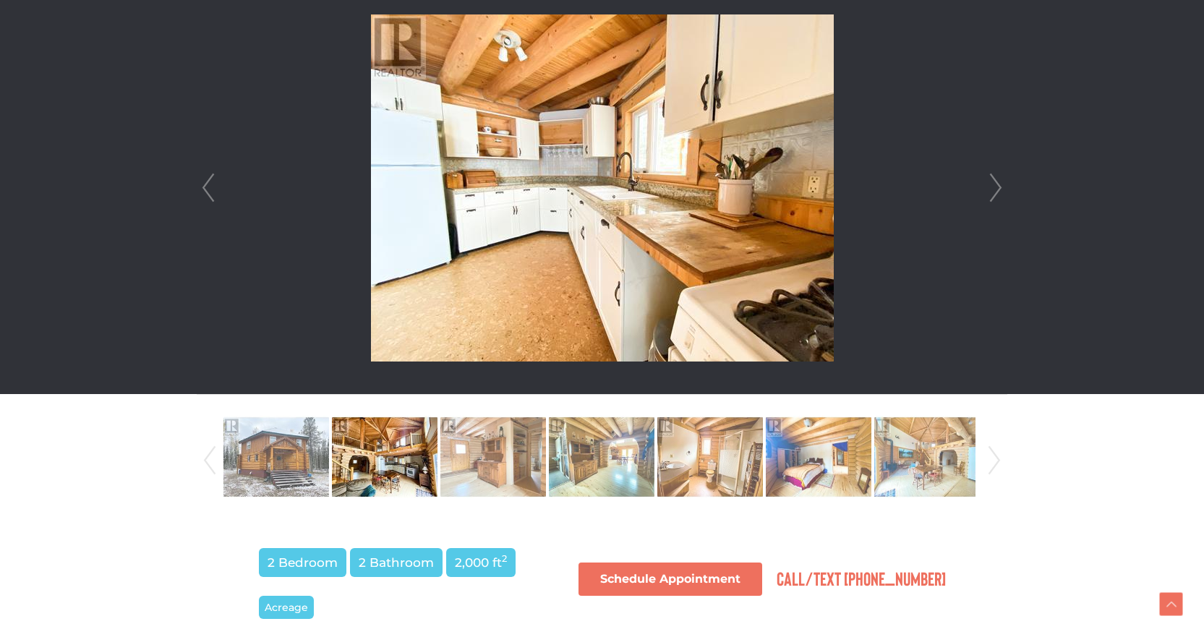
click at [1002, 179] on link "Next" at bounding box center [996, 188] width 22 height 412
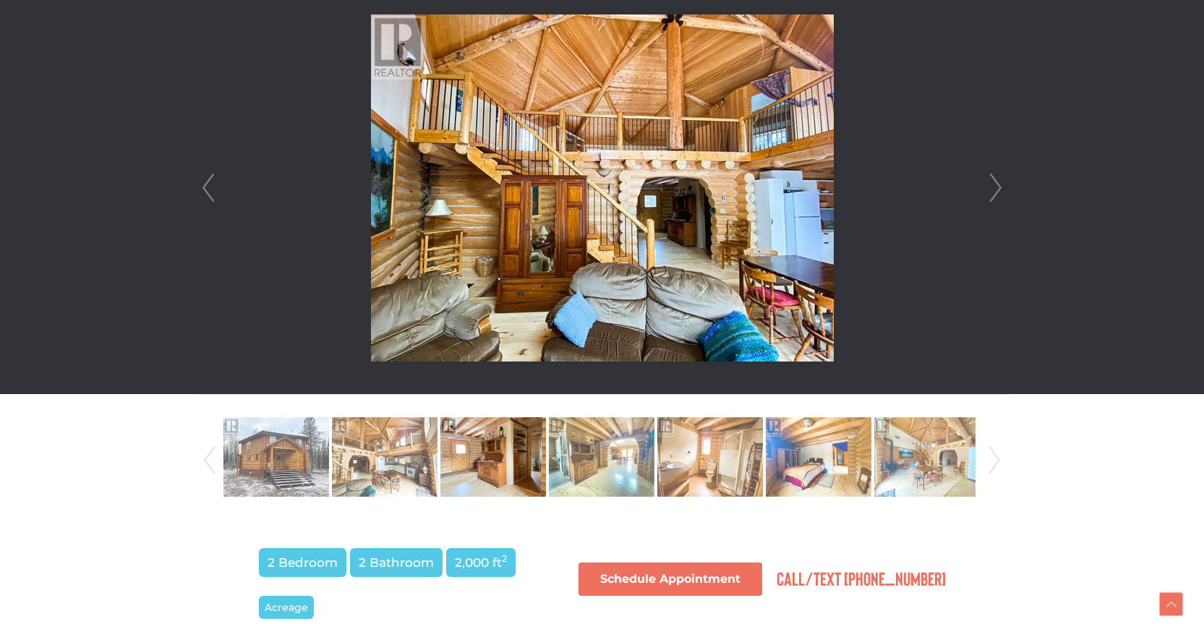
click at [1002, 179] on link "Next" at bounding box center [996, 188] width 22 height 412
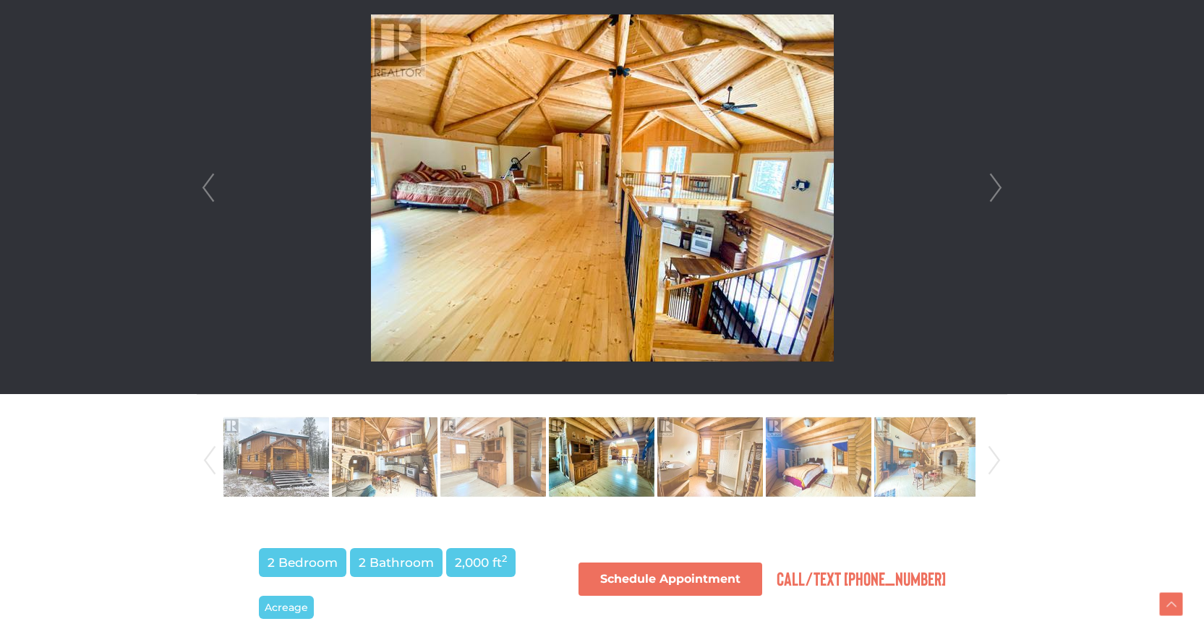
click at [1002, 179] on link "Next" at bounding box center [996, 188] width 22 height 412
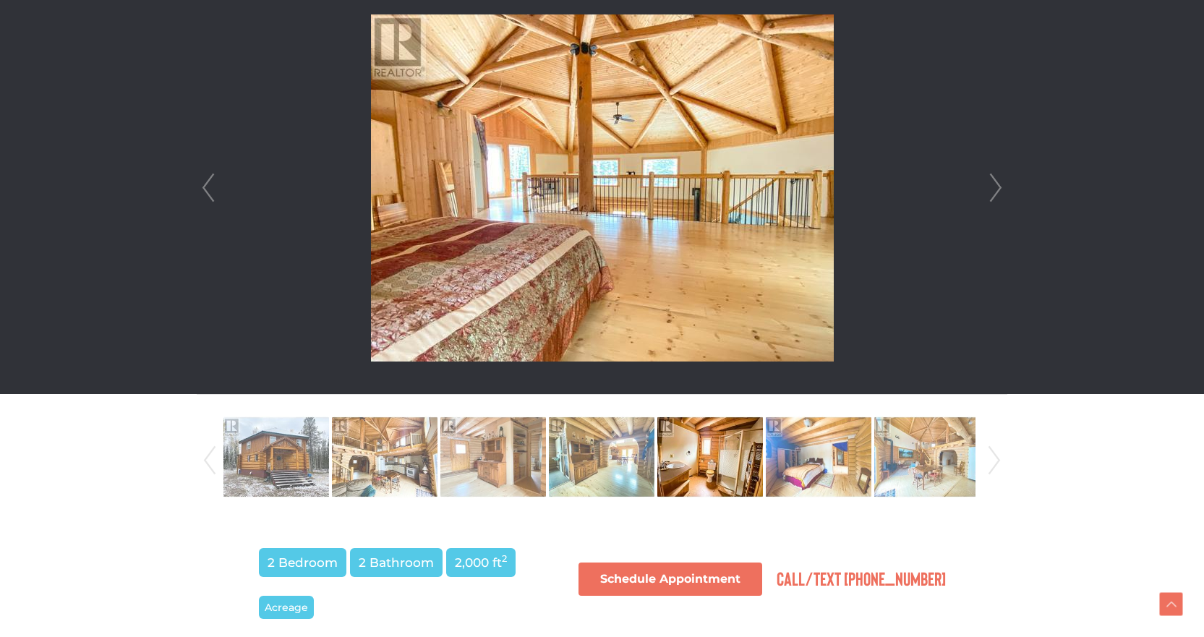
click at [1002, 179] on link "Next" at bounding box center [996, 188] width 22 height 412
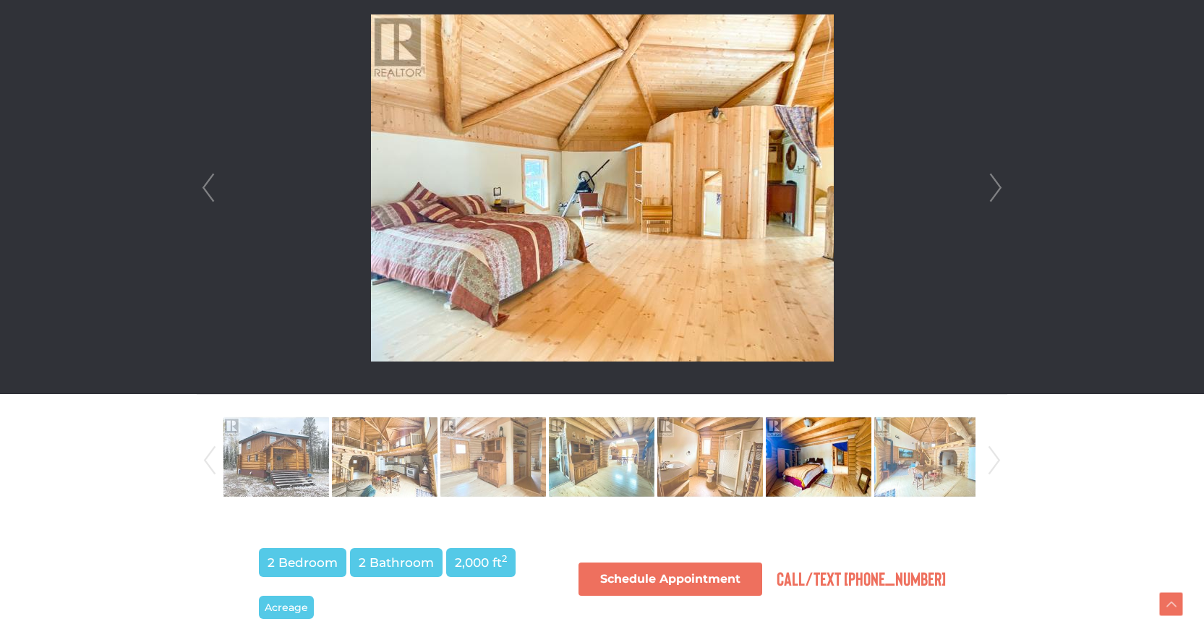
click at [1002, 179] on link "Next" at bounding box center [996, 188] width 22 height 412
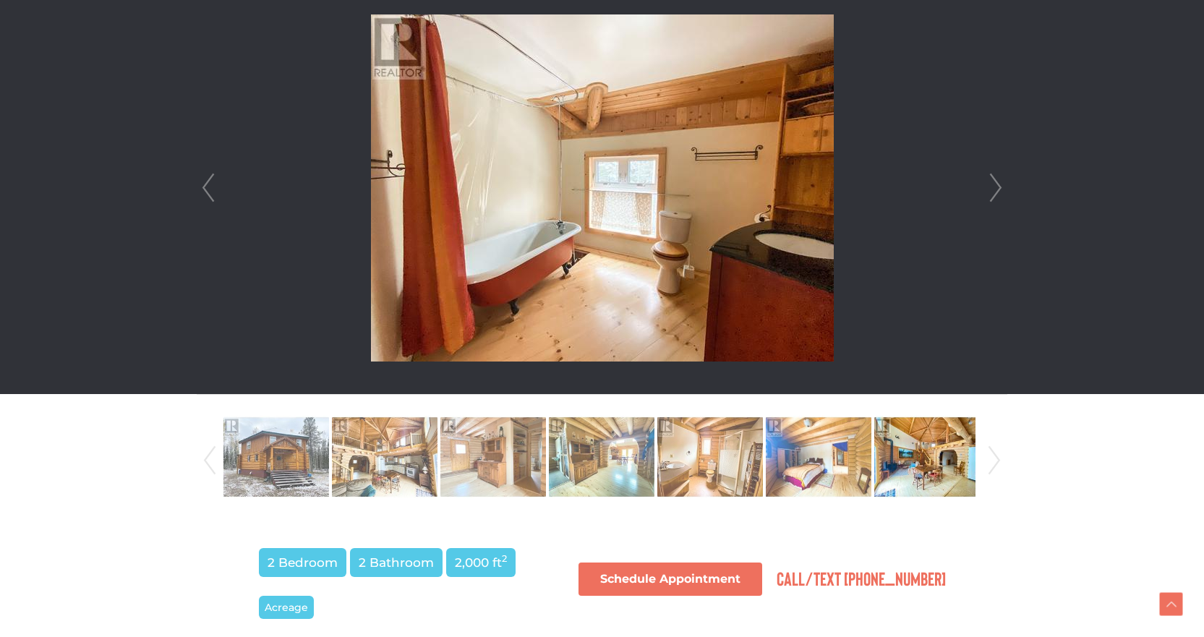
click at [1001, 179] on link "Next" at bounding box center [996, 188] width 22 height 412
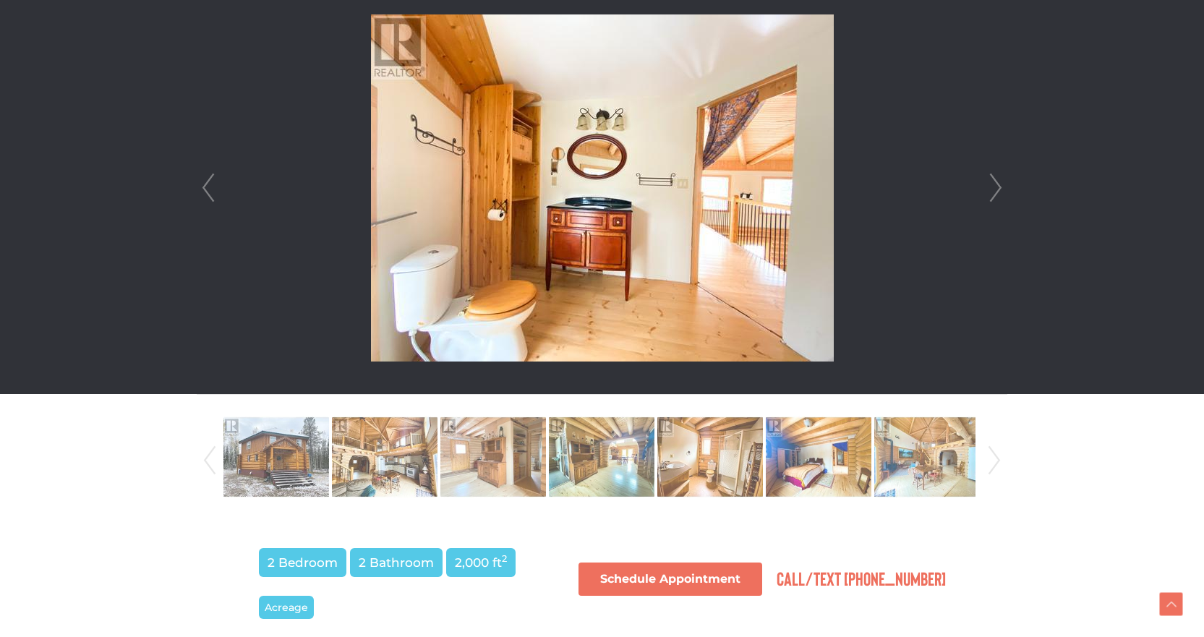
click at [1001, 179] on link "Next" at bounding box center [996, 188] width 22 height 412
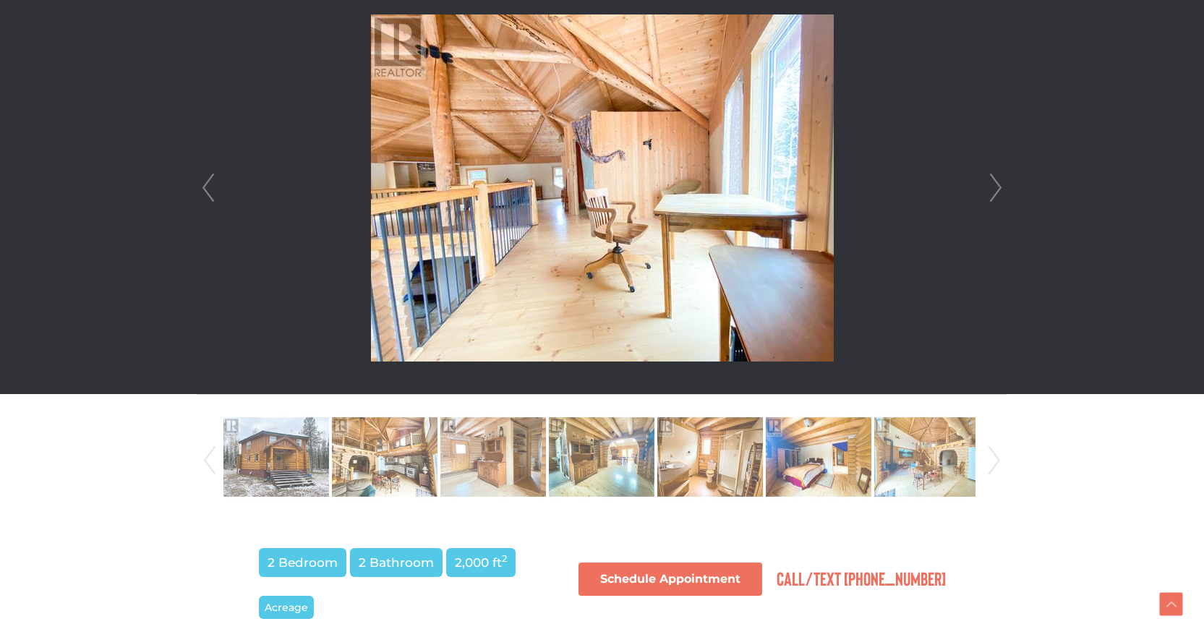
click at [1001, 179] on link "Next" at bounding box center [996, 188] width 22 height 412
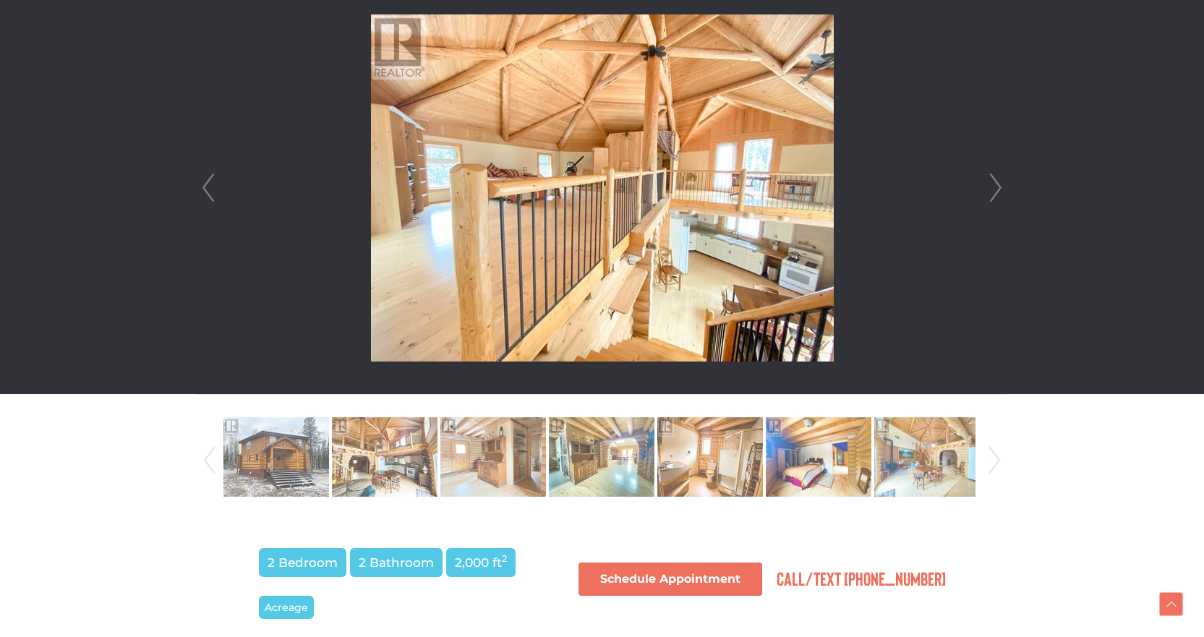
click at [1001, 179] on link "Next" at bounding box center [996, 188] width 22 height 412
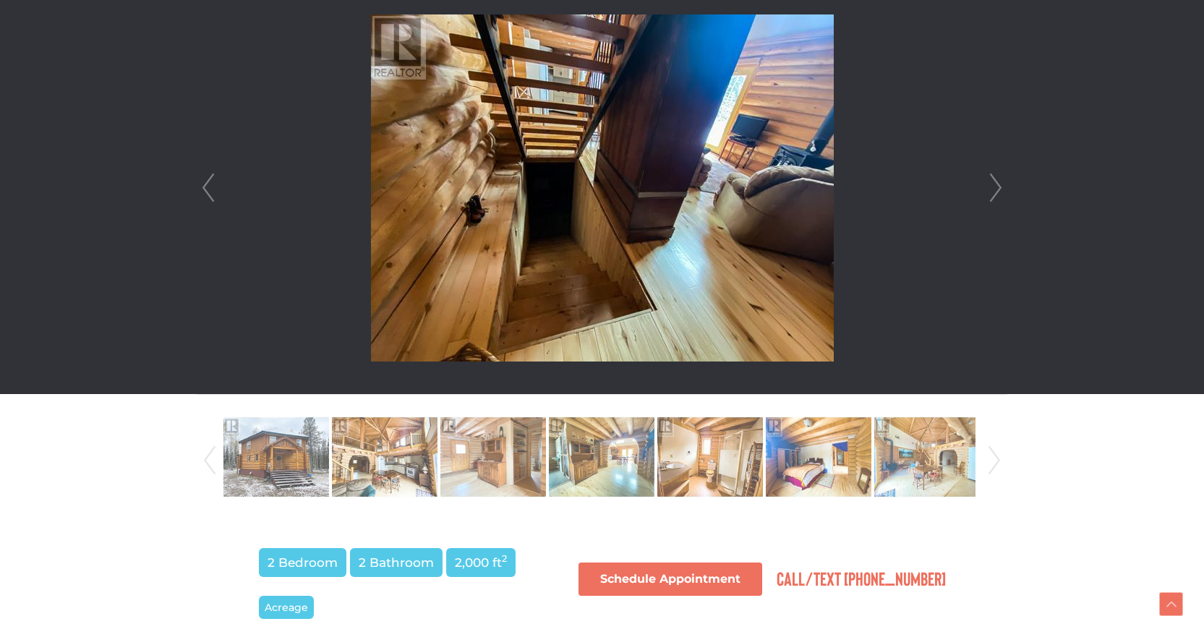
click at [1001, 179] on link "Next" at bounding box center [996, 188] width 22 height 412
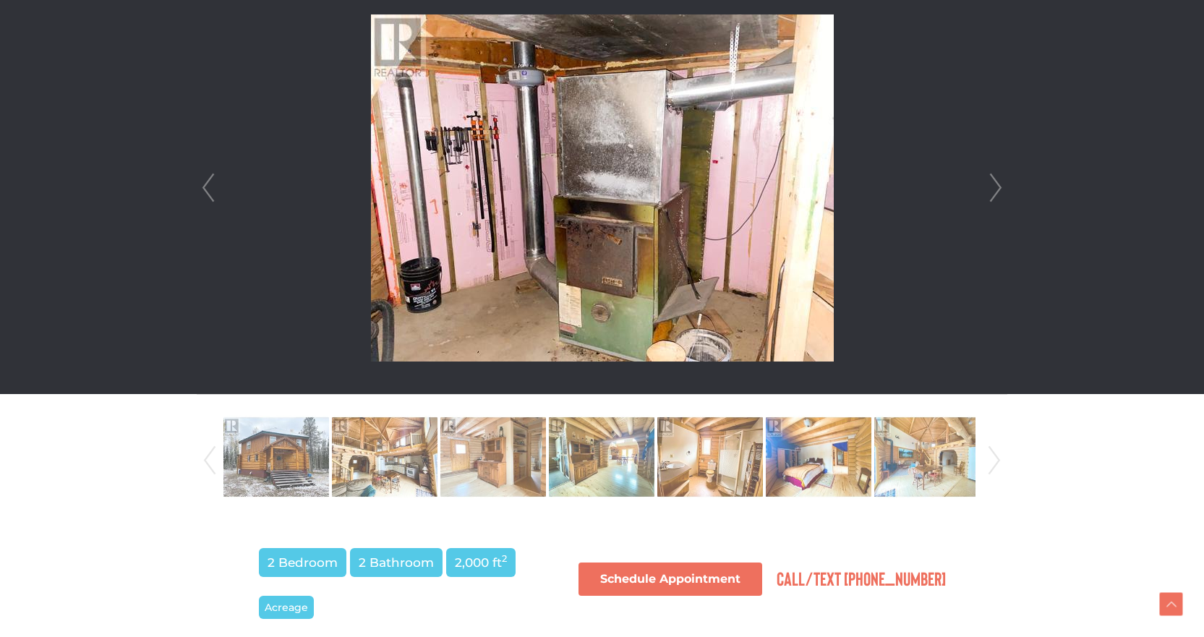
click at [1001, 179] on link "Next" at bounding box center [996, 188] width 22 height 412
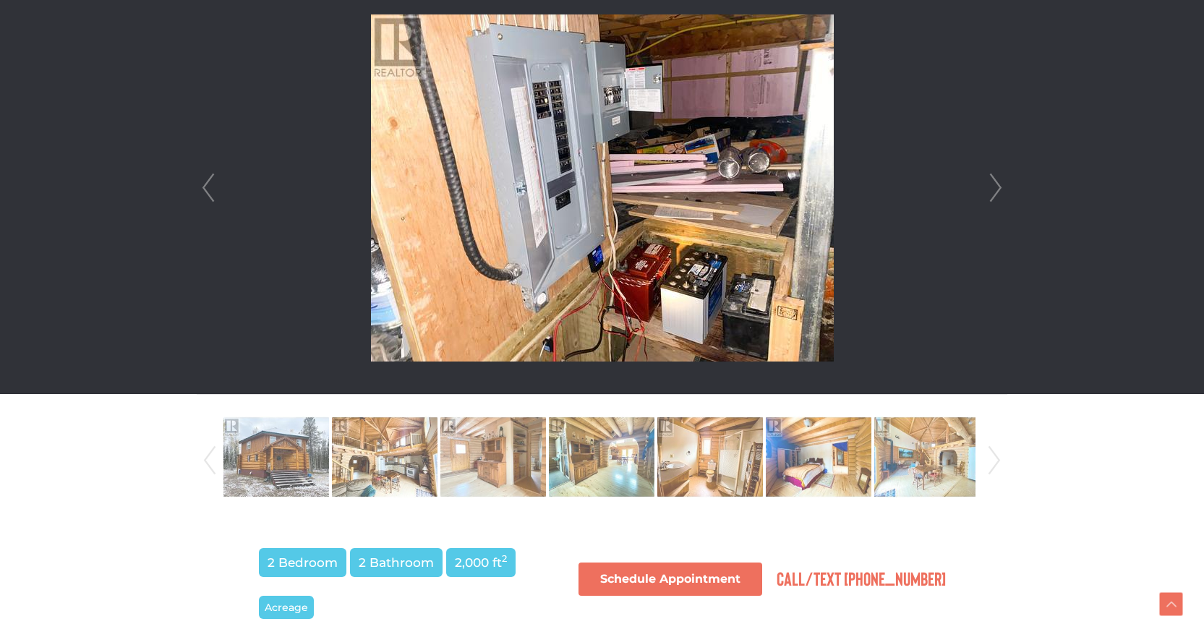
click at [1001, 179] on link "Next" at bounding box center [996, 188] width 22 height 412
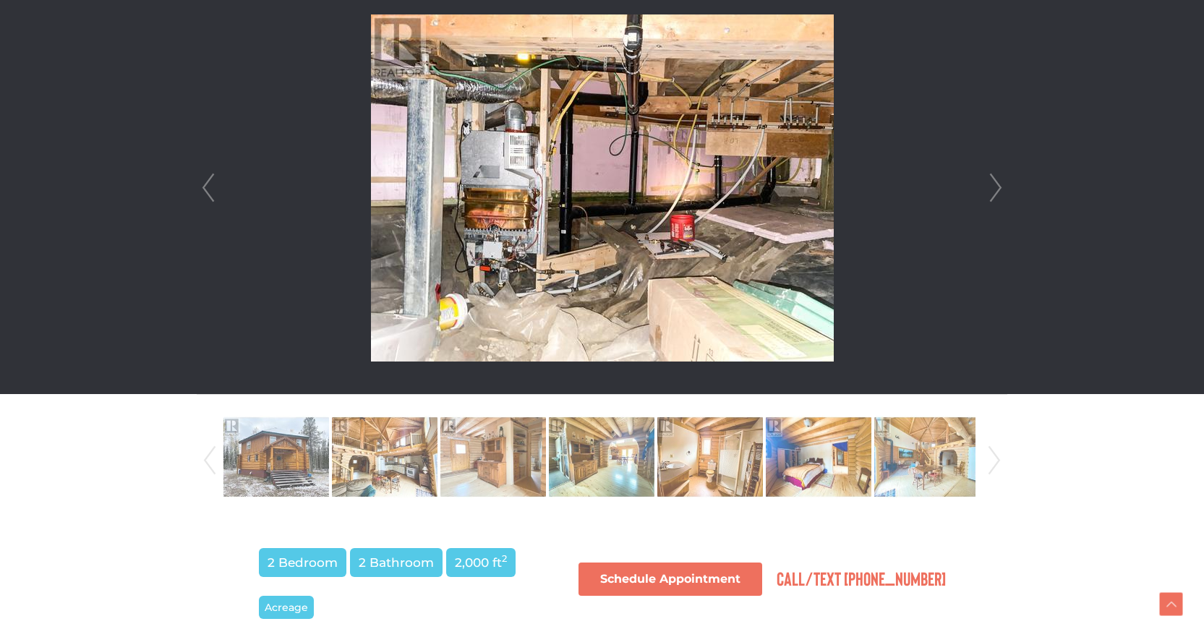
click at [1001, 179] on link "Next" at bounding box center [996, 188] width 22 height 412
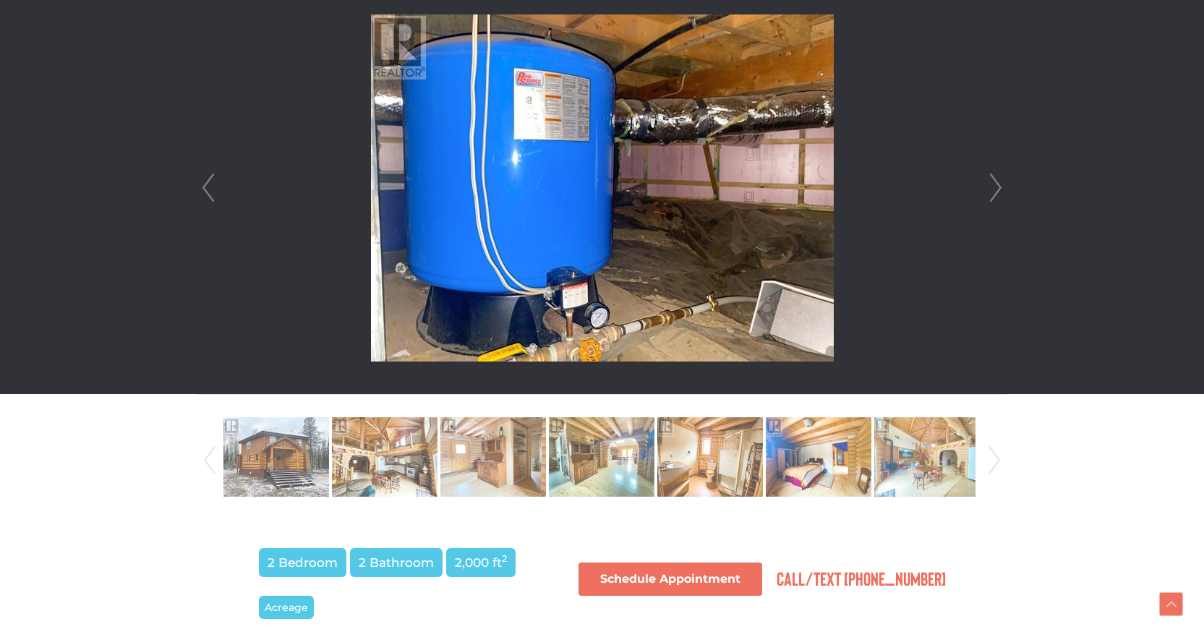
click at [1001, 179] on link "Next" at bounding box center [996, 188] width 22 height 412
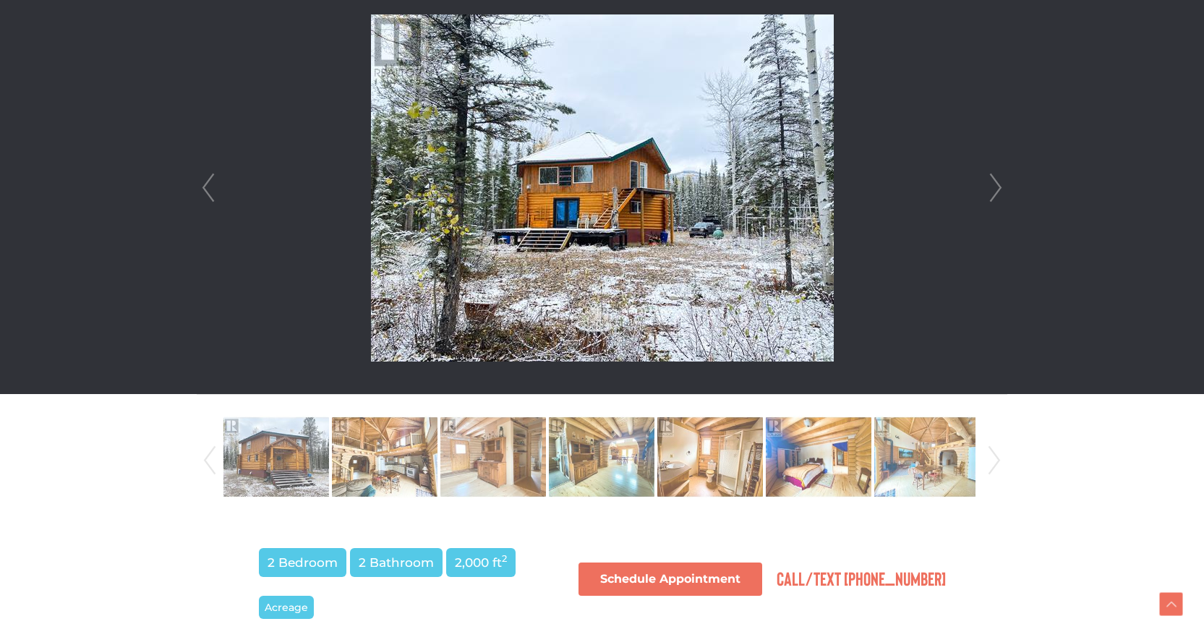
click at [1001, 179] on link "Next" at bounding box center [996, 188] width 22 height 412
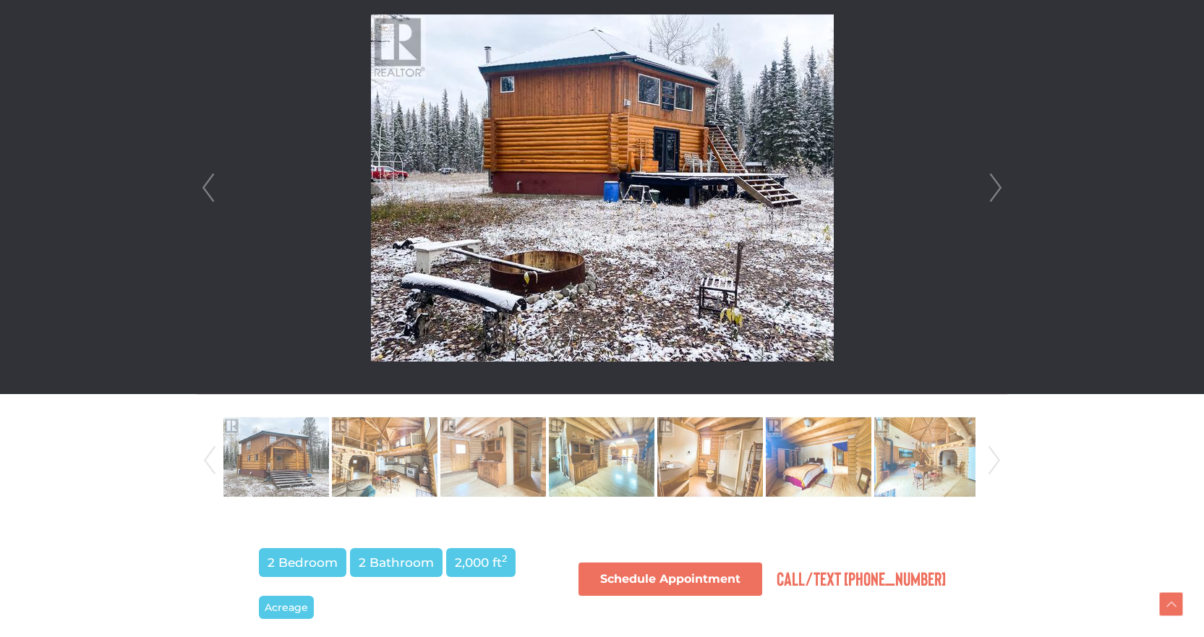
click at [1001, 179] on link "Next" at bounding box center [996, 188] width 22 height 412
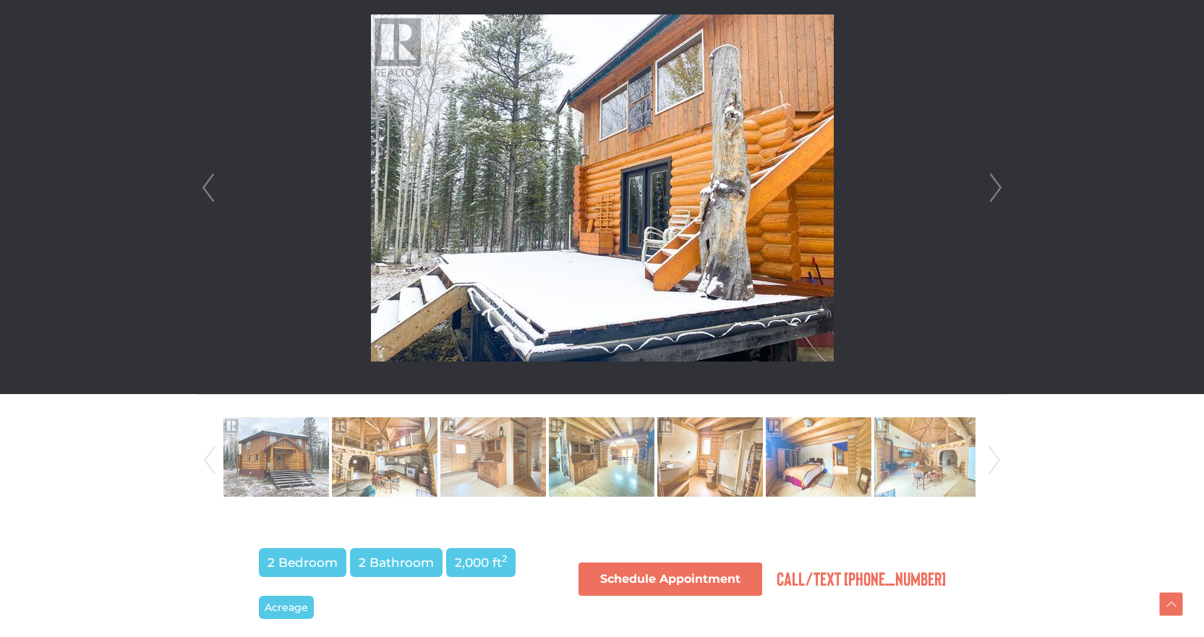
click at [1001, 179] on link "Next" at bounding box center [996, 188] width 22 height 412
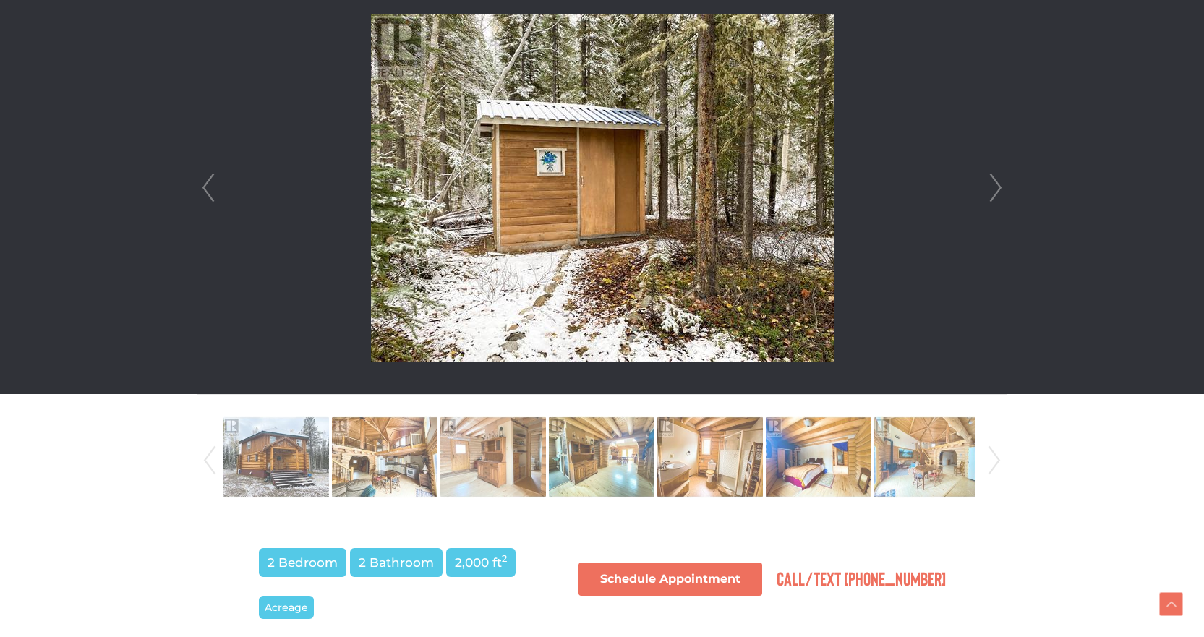
click at [1001, 179] on link "Next" at bounding box center [996, 188] width 22 height 412
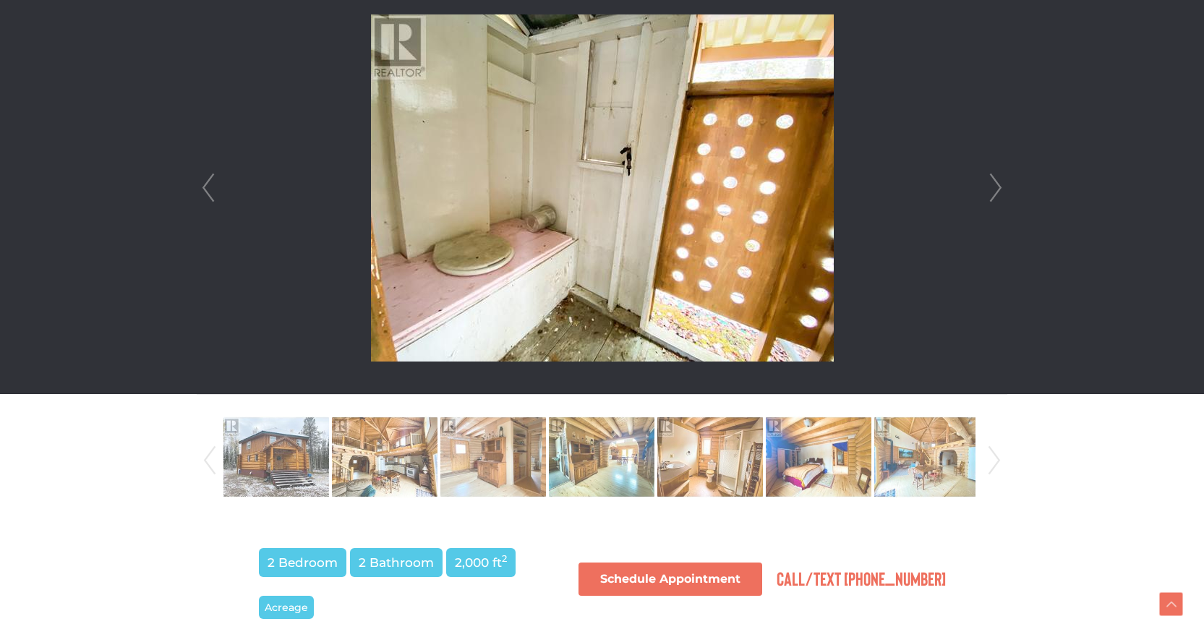
click at [1001, 179] on link "Next" at bounding box center [996, 188] width 22 height 412
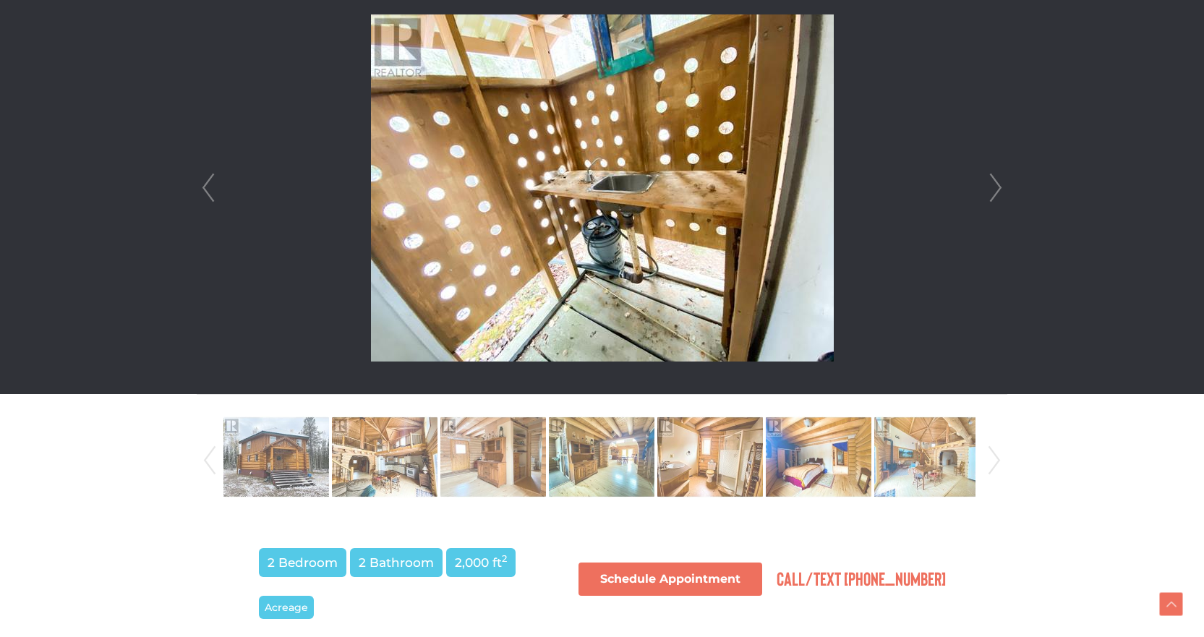
click at [1001, 179] on link "Next" at bounding box center [996, 188] width 22 height 412
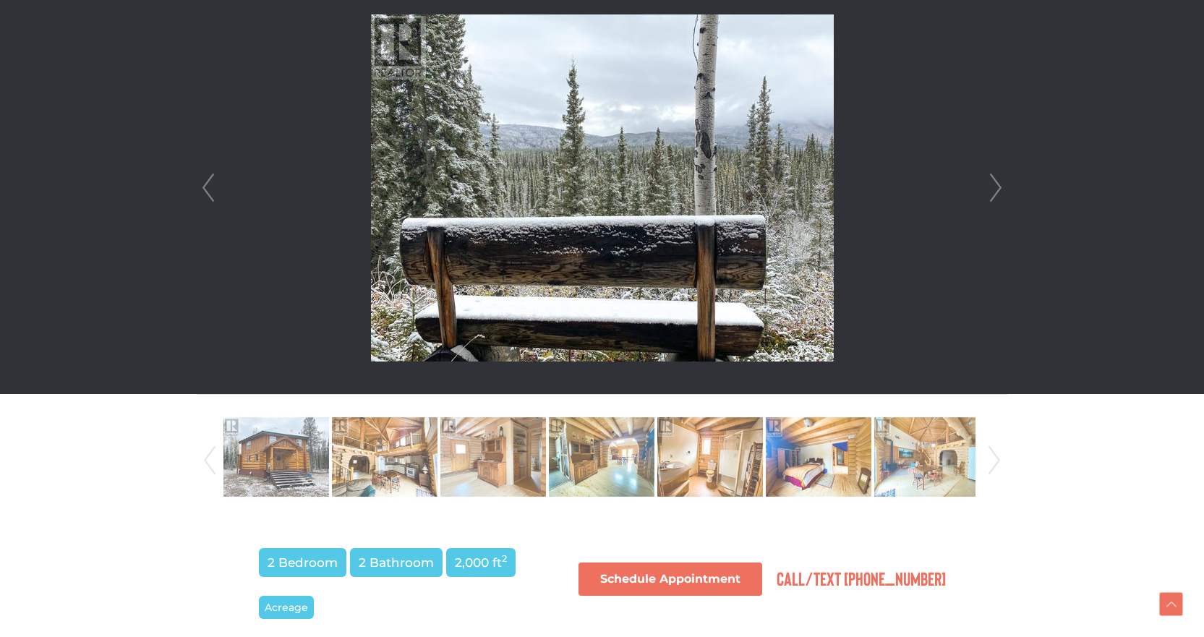
click at [1001, 179] on link "Next" at bounding box center [996, 188] width 22 height 412
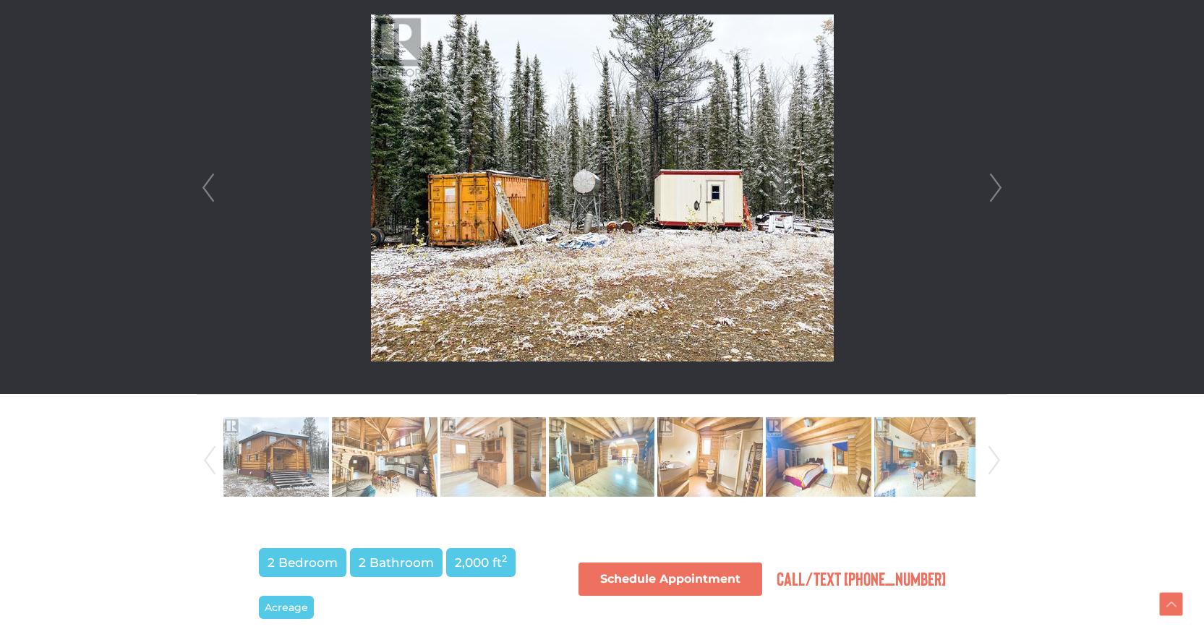
click at [1001, 179] on link "Next" at bounding box center [996, 188] width 22 height 412
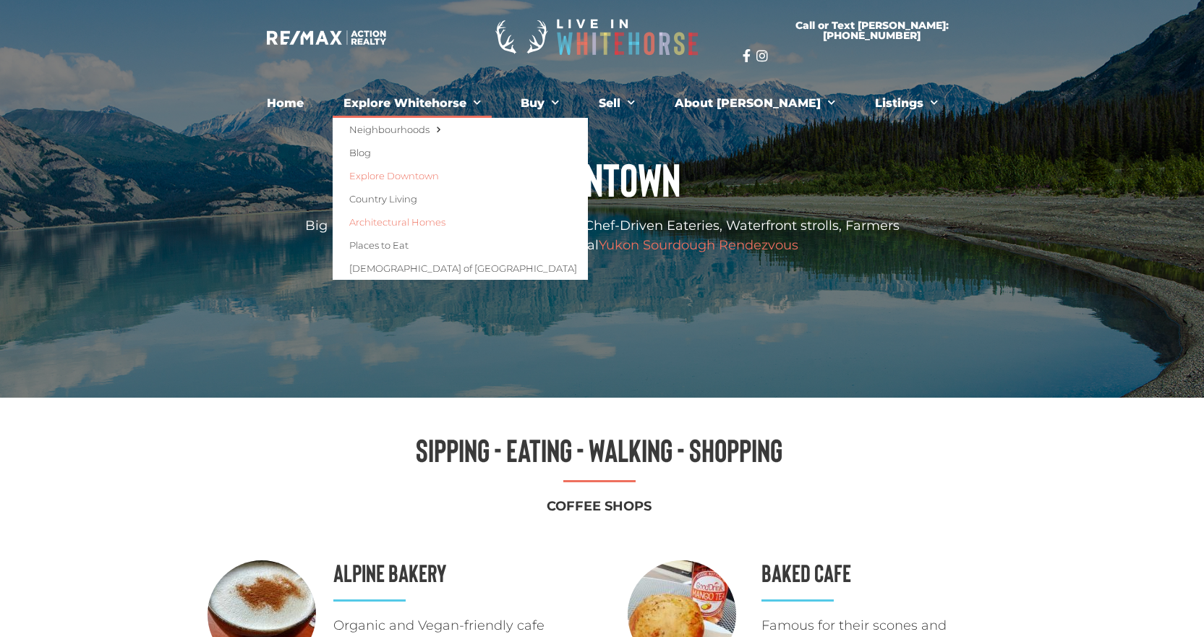
click at [417, 221] on link "Architectural Homes" at bounding box center [460, 221] width 255 height 23
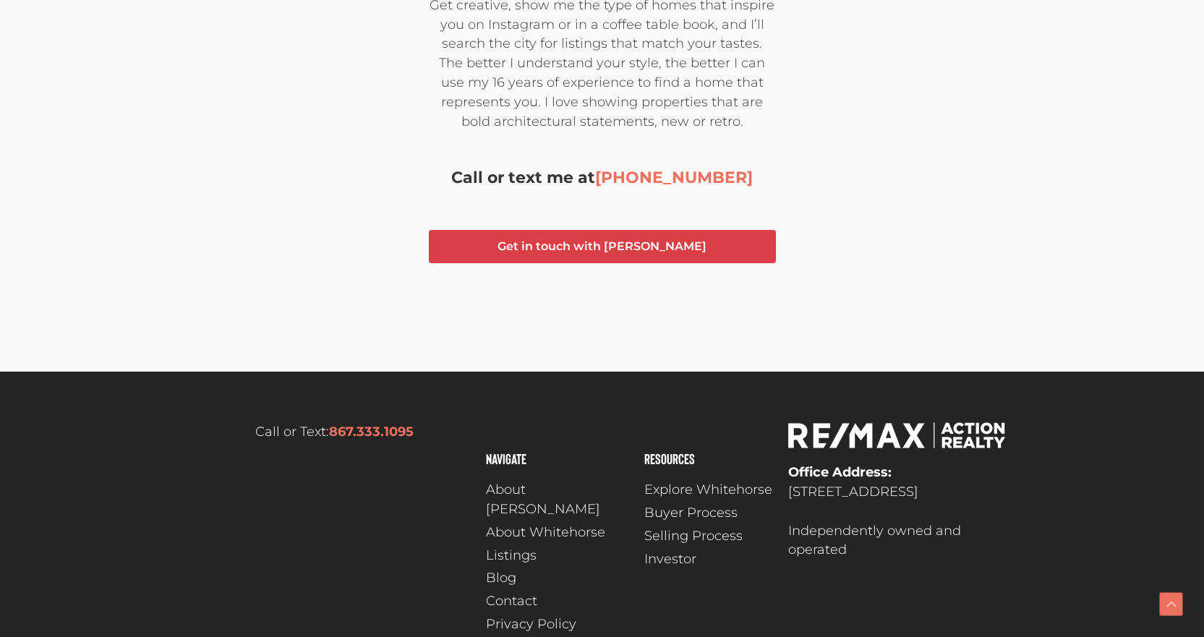
scroll to position [2218, 0]
